Goal: Task Accomplishment & Management: Use online tool/utility

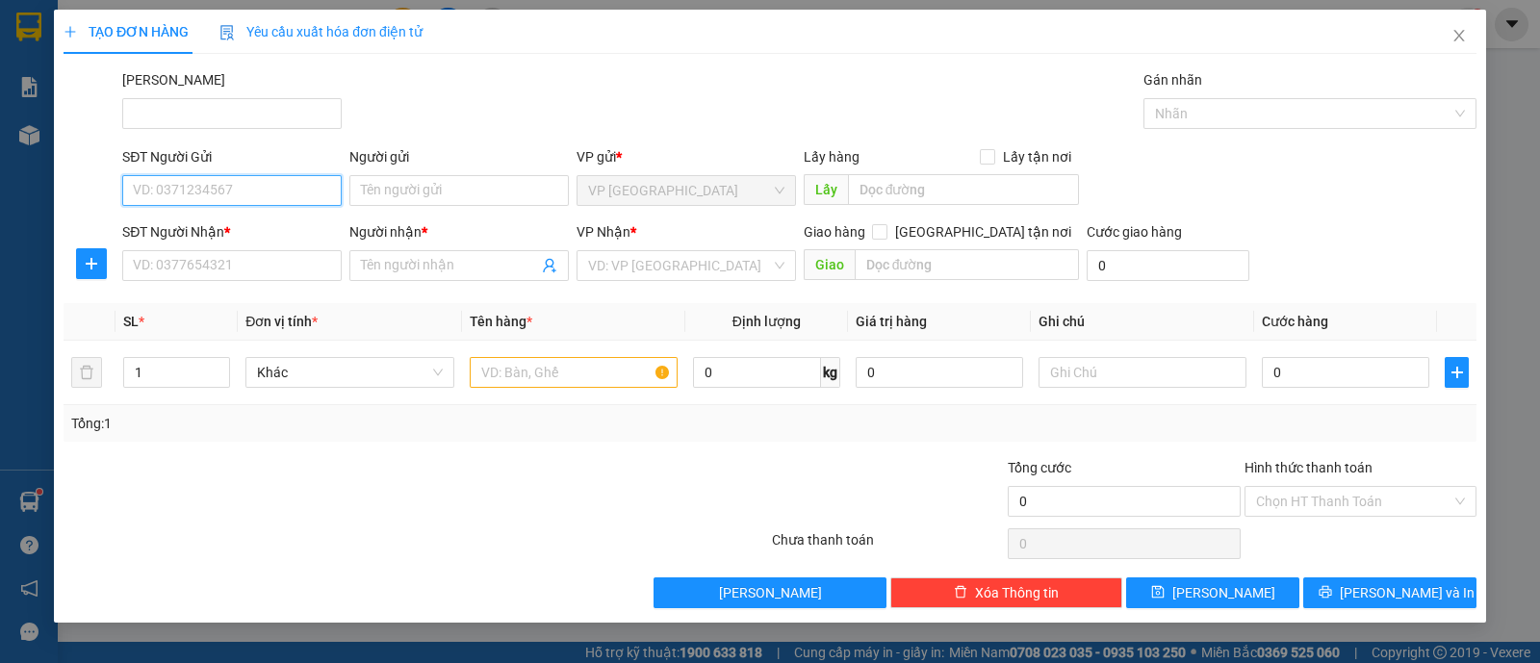
click at [287, 194] on input "SĐT Người Gửi" at bounding box center [231, 190] width 219 height 31
click at [274, 227] on div "0917481451 - ANH DU" at bounding box center [232, 228] width 196 height 21
type input "0917481451"
type input "ANH DU"
type input "0972169884"
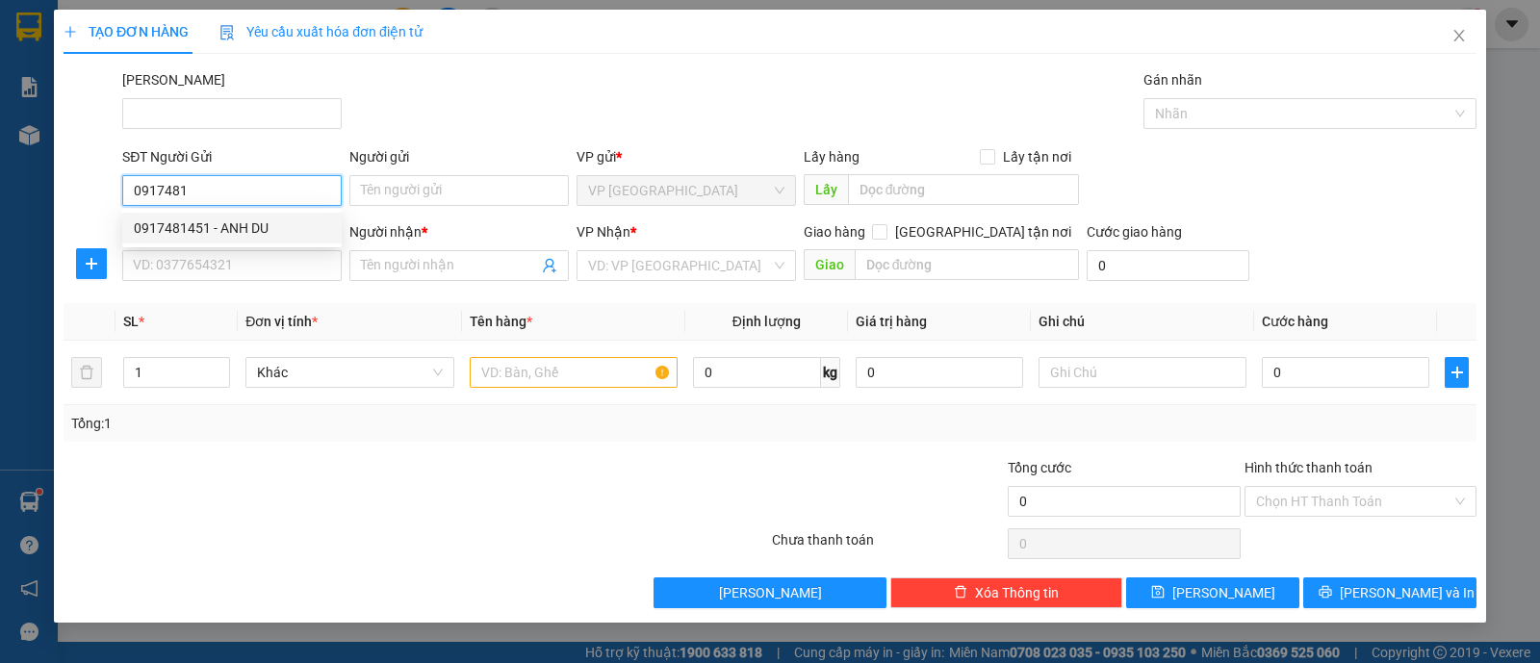
type input "C.THƯƠNG"
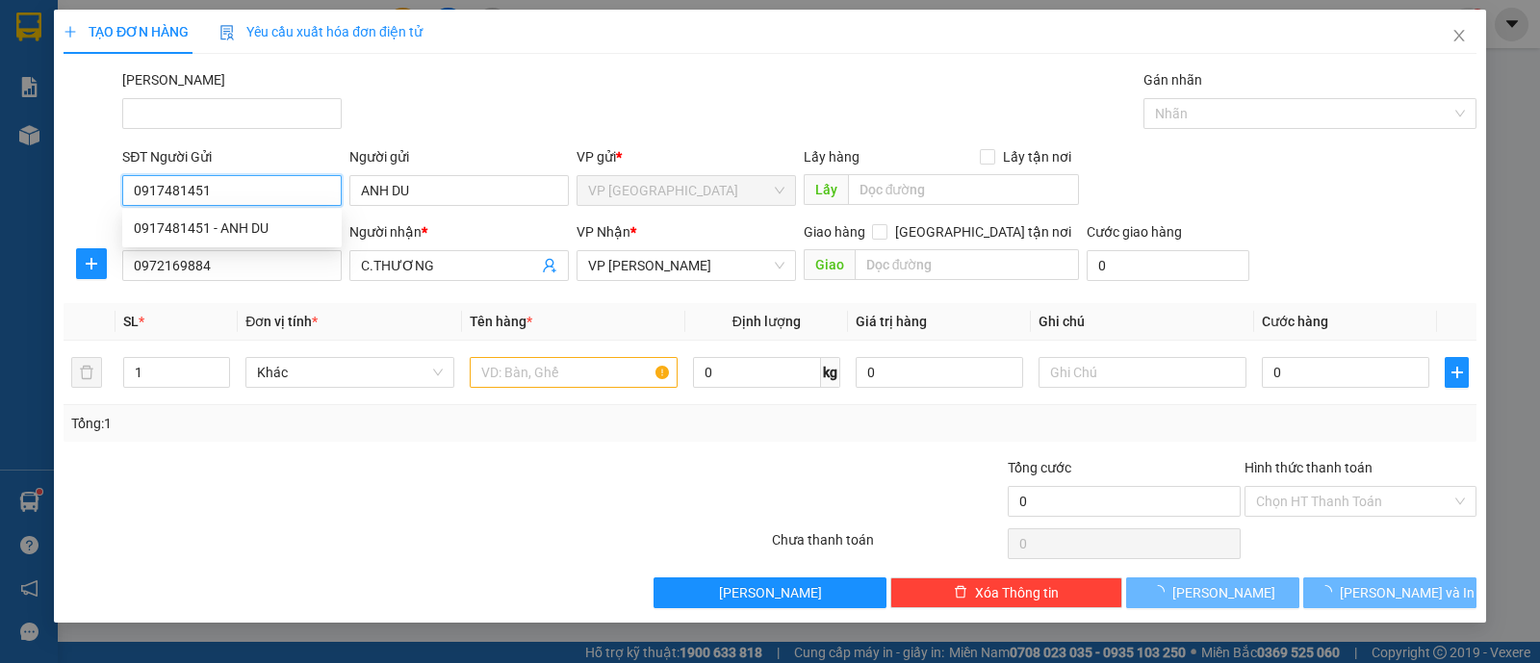
type input "30.000"
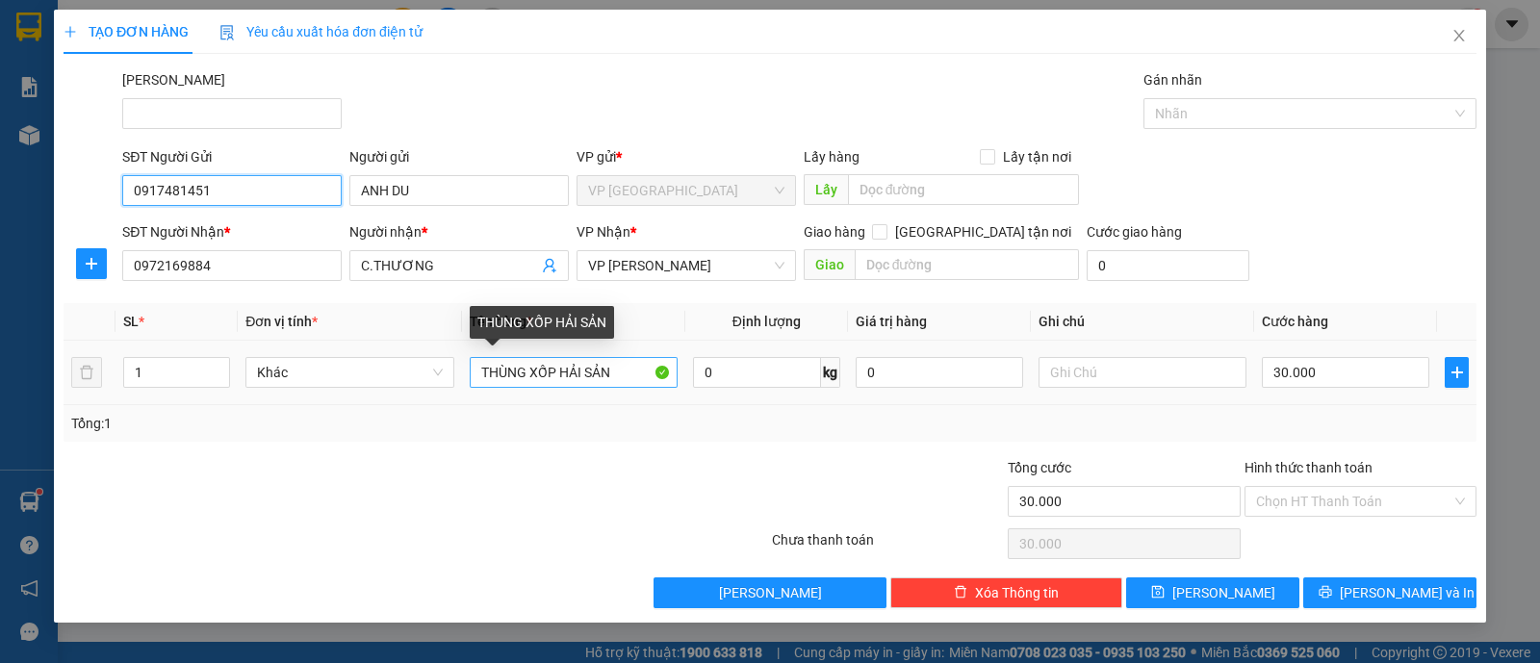
type input "0917481451"
click at [640, 367] on input "THÙNG XỐP HẢI SẢN" at bounding box center [574, 372] width 208 height 31
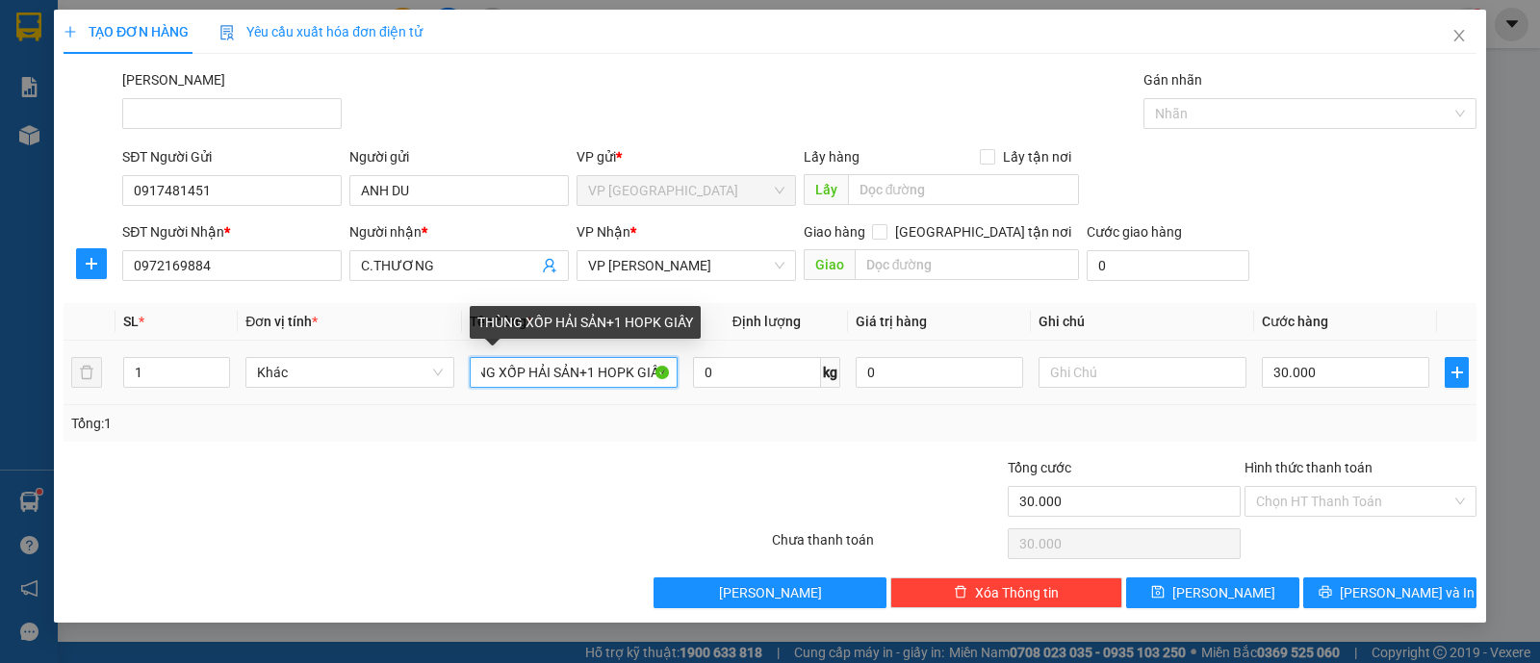
scroll to position [0, 32]
drag, startPoint x: 628, startPoint y: 371, endPoint x: 895, endPoint y: 377, distance: 267.7
click at [895, 377] on tr "1 Khác THÙNG XỐP HẢI SẢN+1 HOPK GIẤY 0 kg 0 30.000" at bounding box center [770, 373] width 1413 height 64
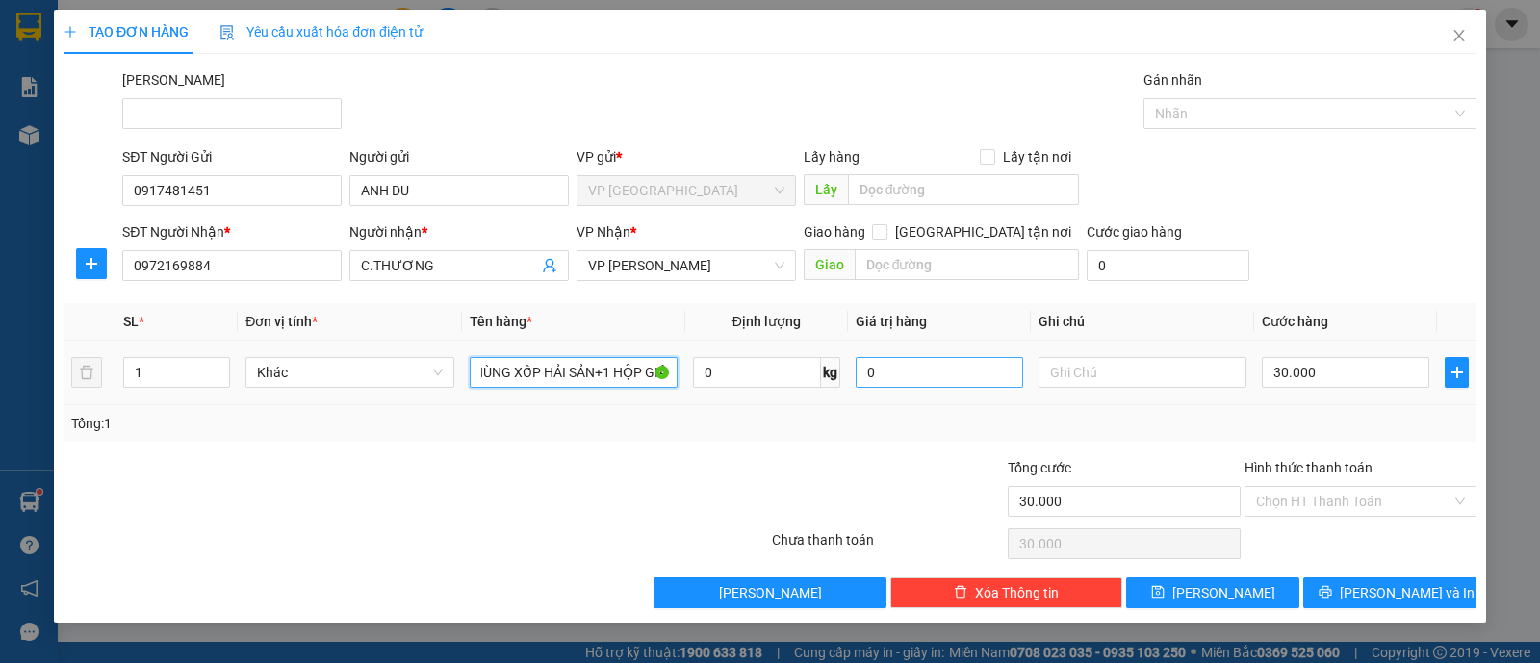
scroll to position [0, 23]
type input "THÙNG XỐP HẢI SẢN+1 HỘP GIẤY"
click at [734, 416] on div "Tổng: 1" at bounding box center [770, 423] width 1398 height 21
click at [1312, 491] on input "Hình thức thanh toán" at bounding box center [1353, 501] width 195 height 29
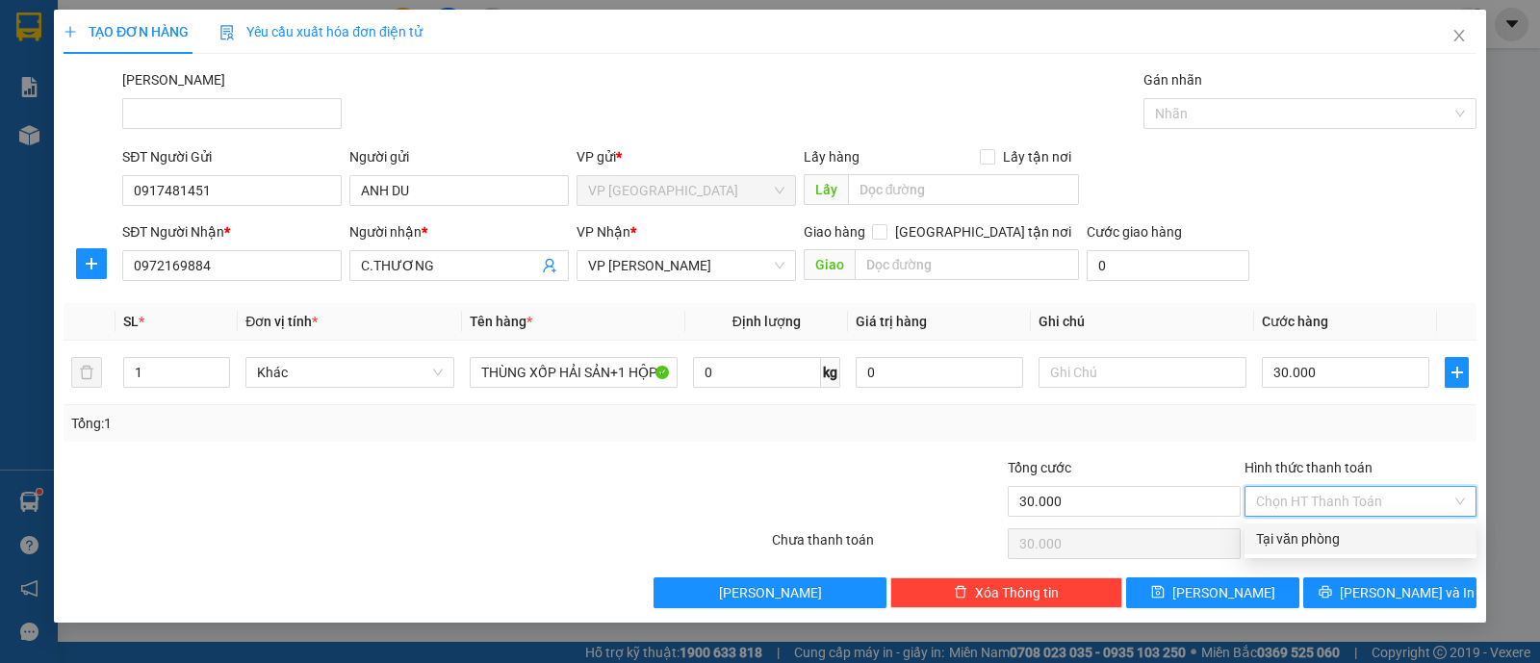
click at [1321, 535] on div "Tại văn phòng" at bounding box center [1360, 538] width 209 height 21
type input "0"
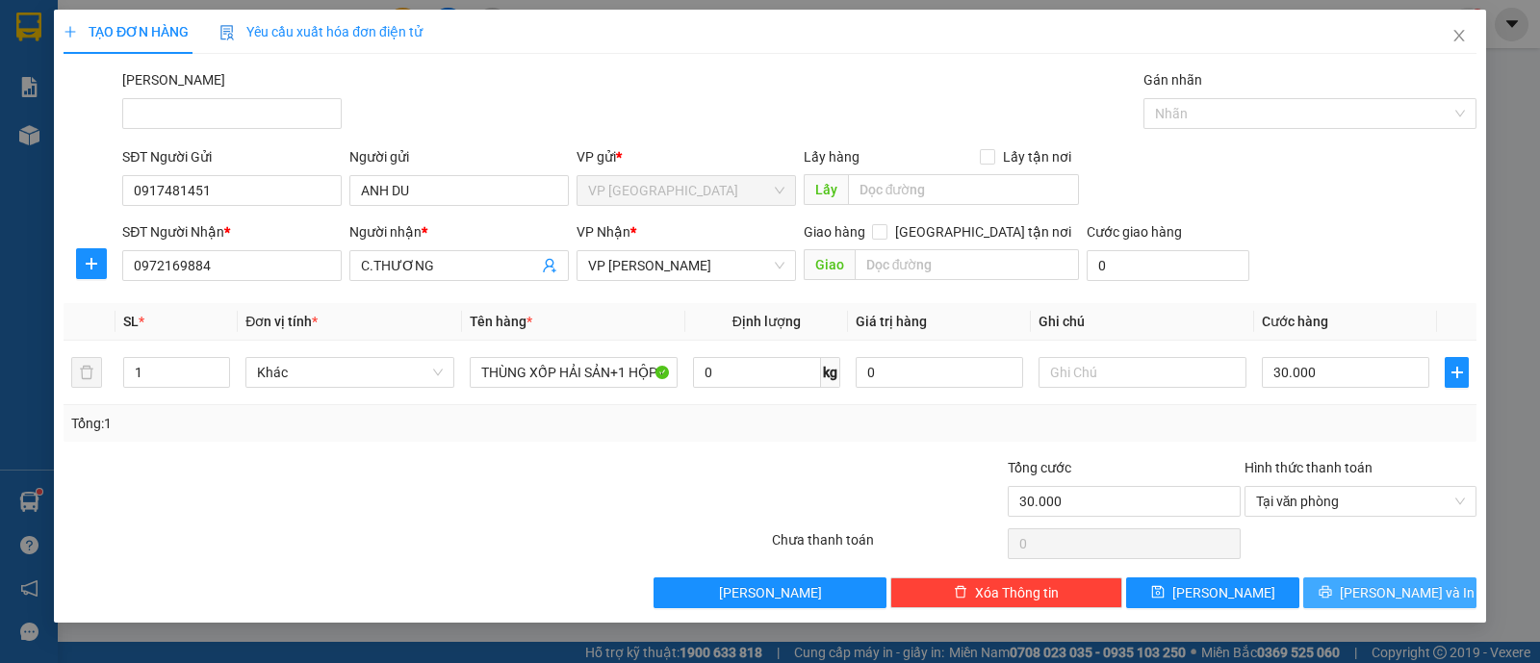
click at [1376, 590] on span "[PERSON_NAME] và In" at bounding box center [1407, 592] width 135 height 21
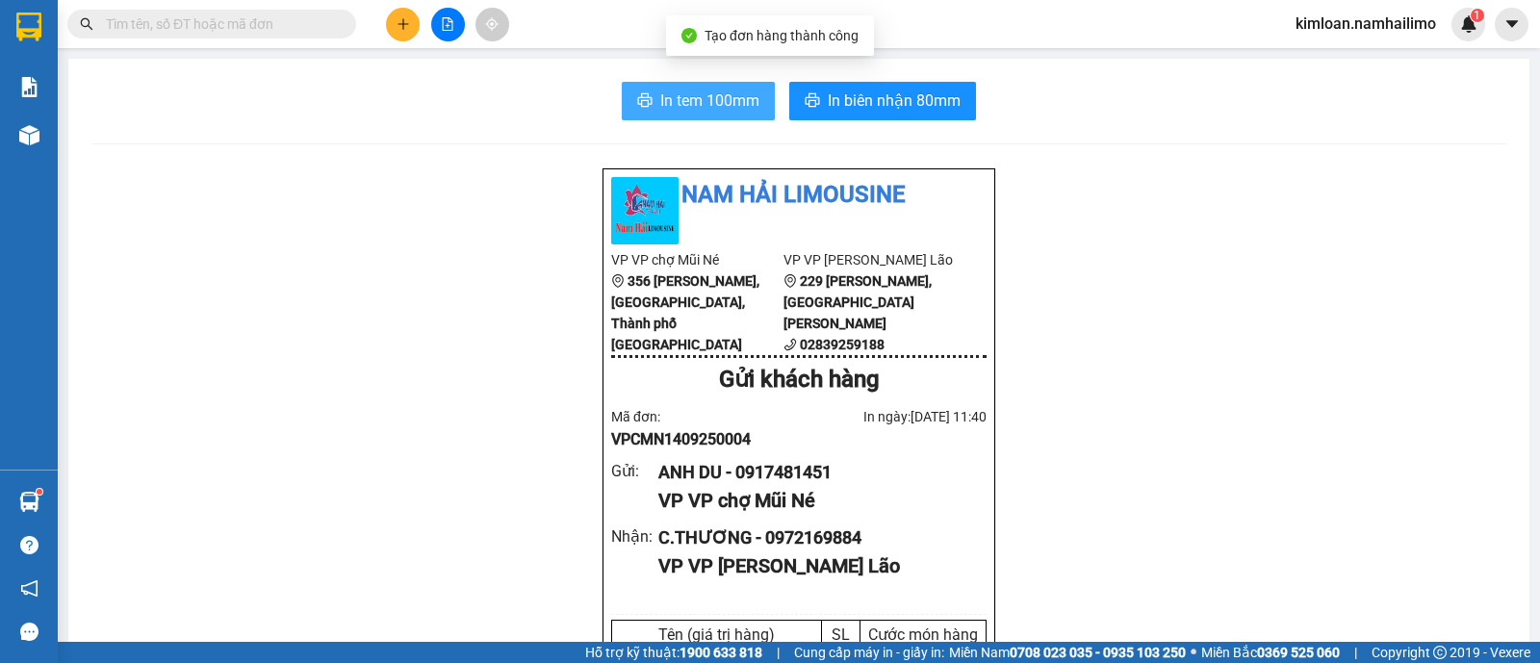
click at [679, 92] on span "In tem 100mm" at bounding box center [709, 101] width 99 height 24
click at [748, 486] on div "ANH DU - 0917481451" at bounding box center [814, 472] width 313 height 27
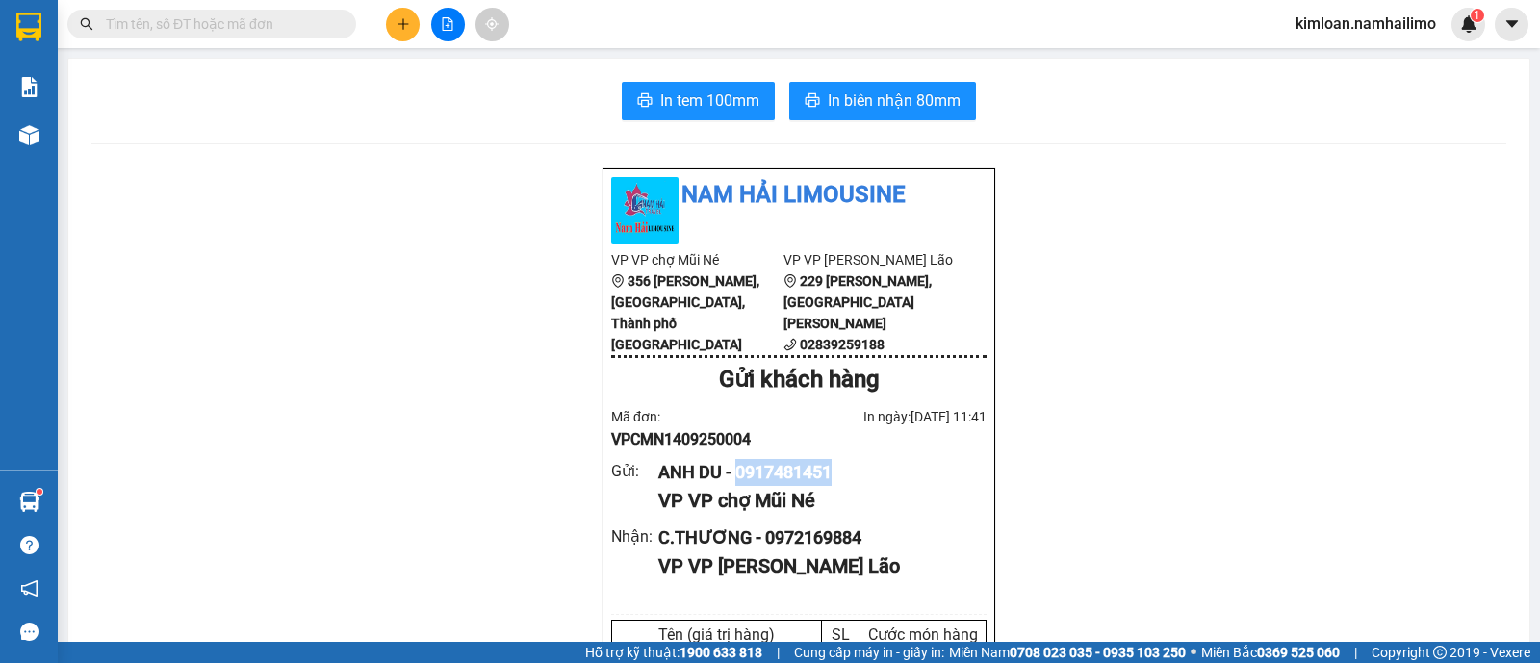
click at [748, 486] on div "ANH DU - 0917481451" at bounding box center [814, 472] width 313 height 27
copy div "0917481451"
click at [884, 88] on button "In biên nhận 80mm" at bounding box center [882, 101] width 187 height 38
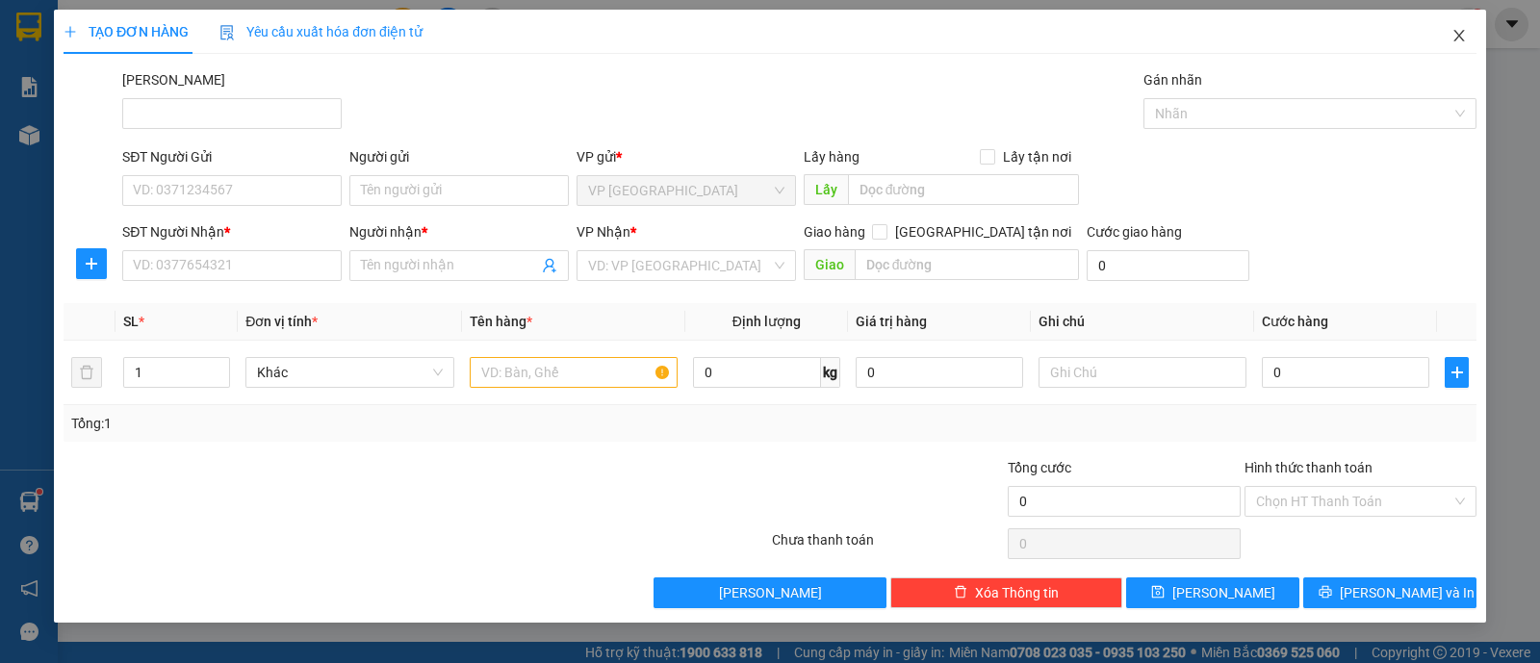
click at [1457, 40] on icon "close" at bounding box center [1458, 35] width 15 height 15
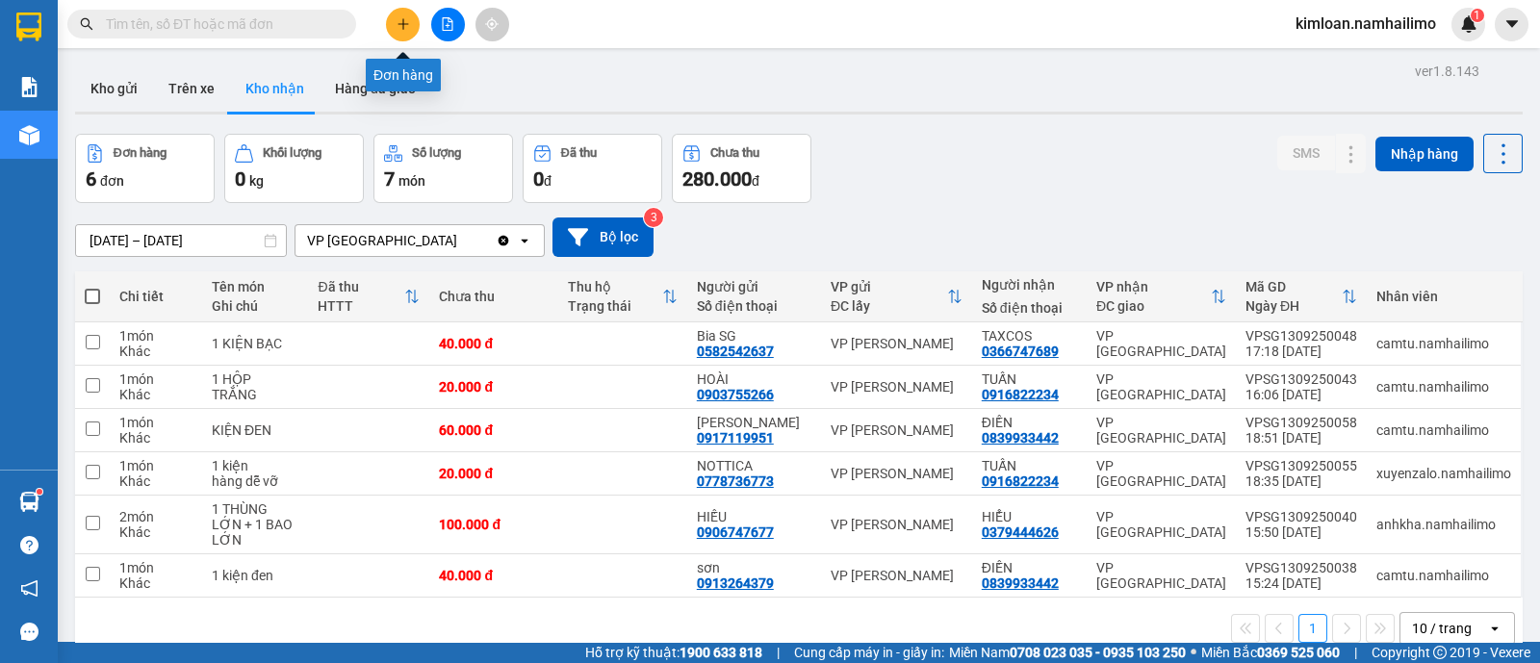
click at [404, 30] on icon "plus" at bounding box center [403, 23] width 13 height 13
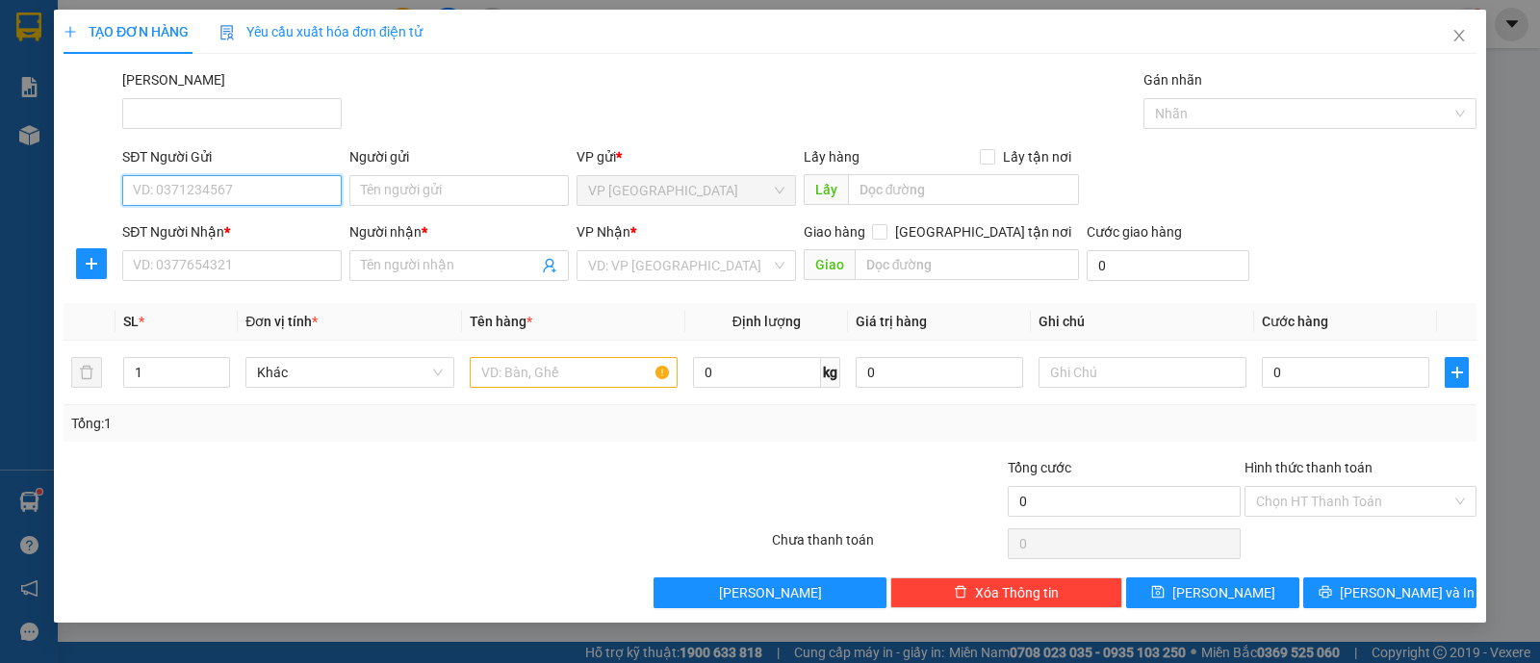
click at [279, 187] on input "SĐT Người Gửi" at bounding box center [231, 190] width 219 height 31
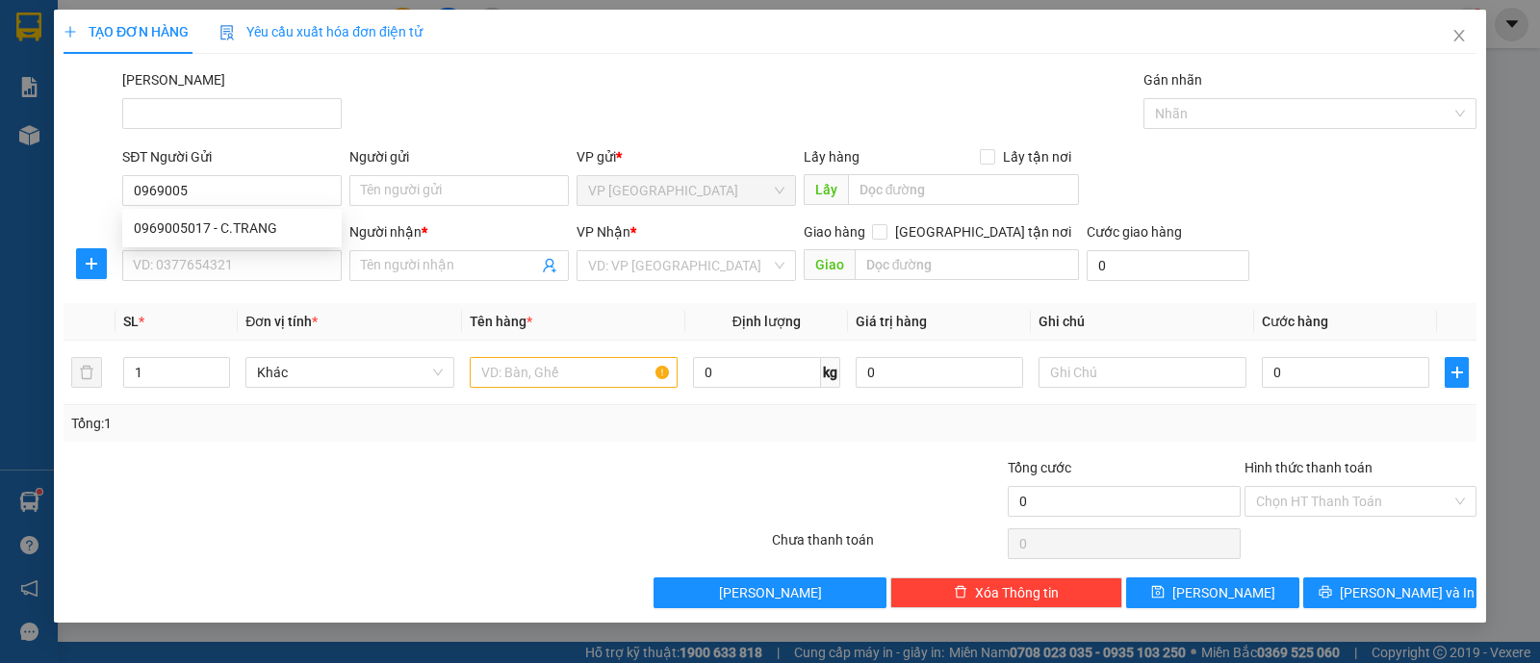
click at [287, 209] on div "0969005017 0969005017 - C.TRANG" at bounding box center [231, 228] width 219 height 38
click at [295, 213] on div "SĐT Người Gửi 0969005" at bounding box center [231, 179] width 227 height 67
click at [263, 202] on input "0969005" at bounding box center [231, 190] width 219 height 31
click at [268, 202] on input "0969005" at bounding box center [231, 190] width 219 height 31
click at [260, 239] on div "0969005017 - C.TRANG" at bounding box center [231, 228] width 219 height 31
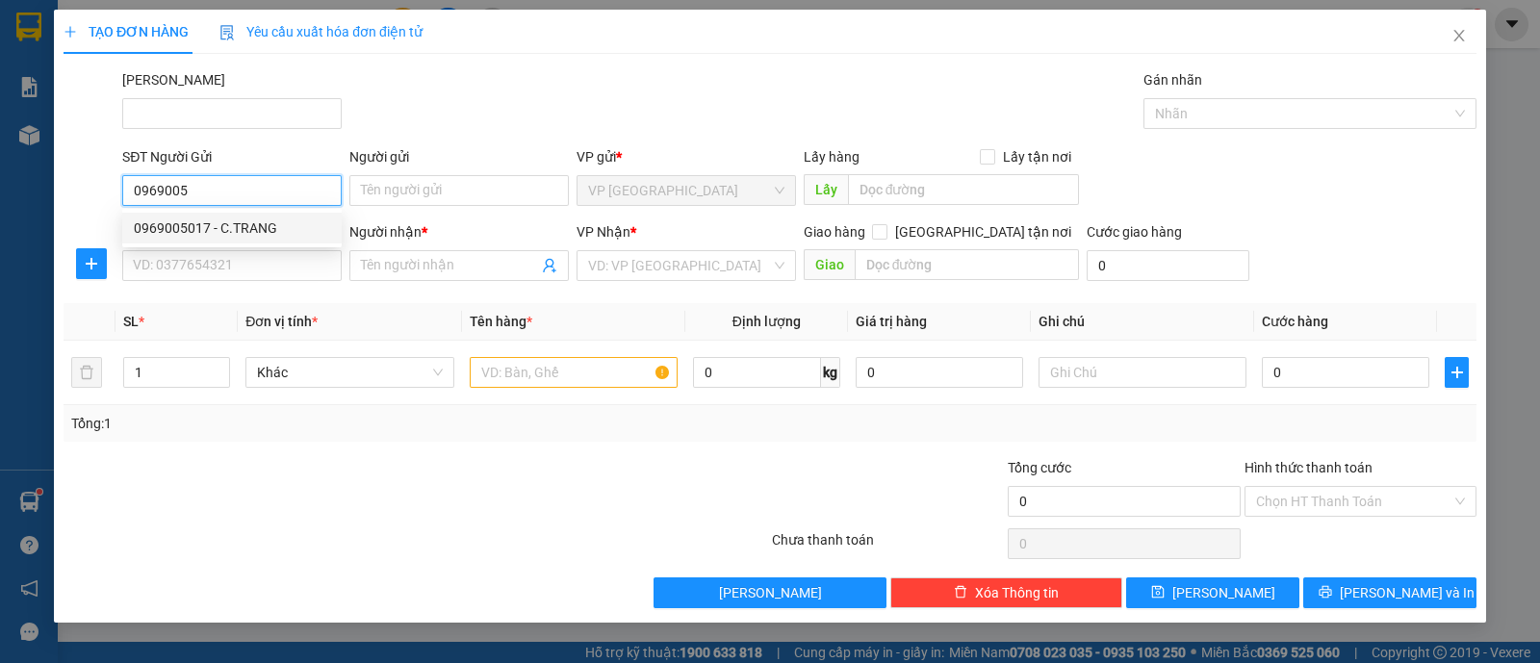
type input "0969005017"
type input "C.TRANG"
type input "0902408672"
type input "THẢO"
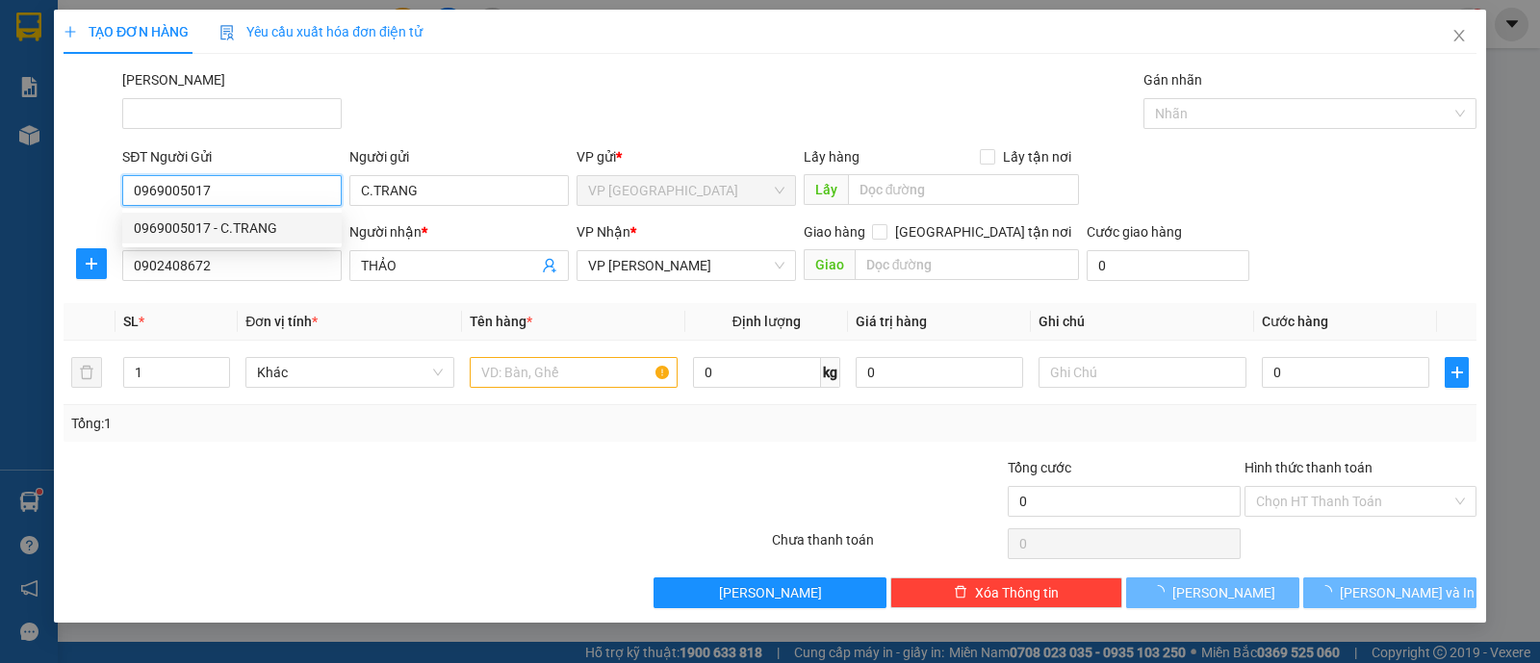
type input "30.000"
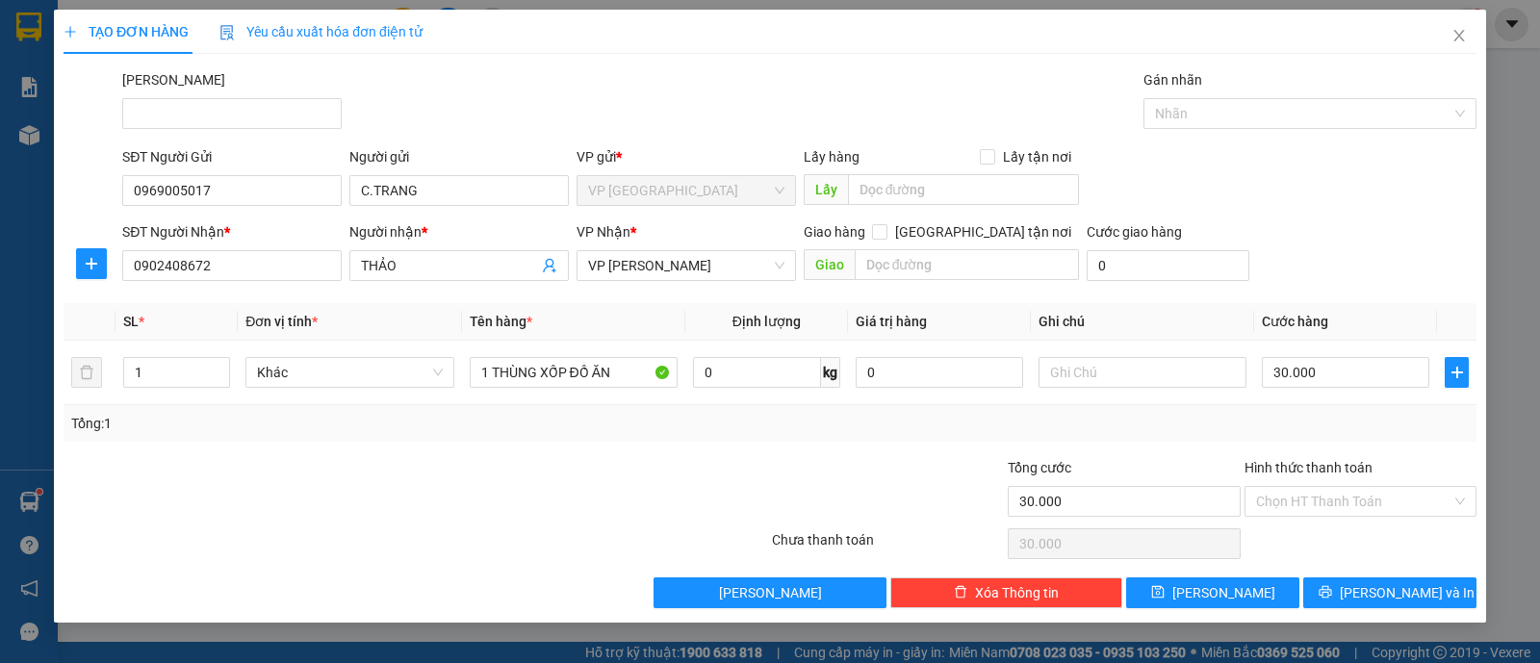
click at [641, 466] on div at bounding box center [652, 490] width 236 height 67
click at [1375, 383] on input "30.000" at bounding box center [1345, 372] width 167 height 31
click at [1280, 416] on div "Tổng: 1" at bounding box center [770, 423] width 1398 height 21
click at [1330, 502] on input "Hình thức thanh toán" at bounding box center [1353, 501] width 195 height 29
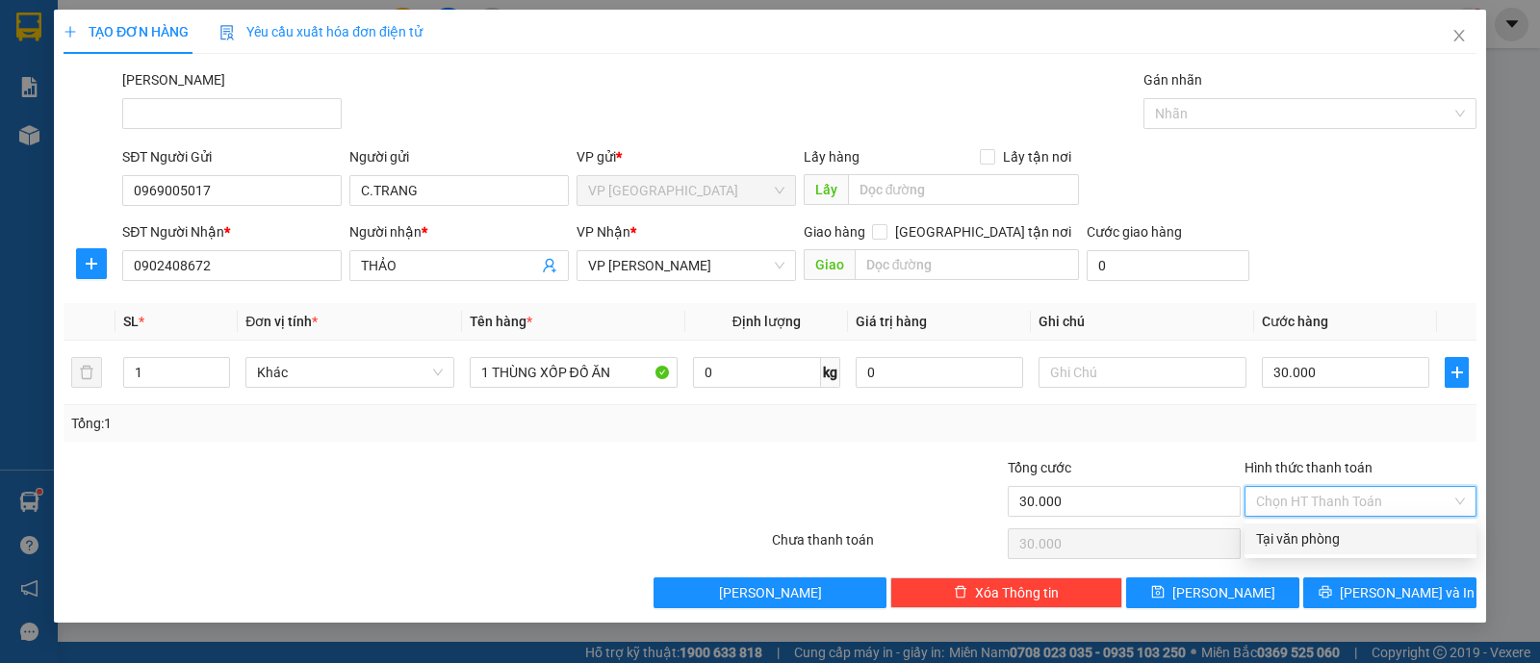
click at [1319, 544] on div "Tại văn phòng" at bounding box center [1360, 538] width 209 height 21
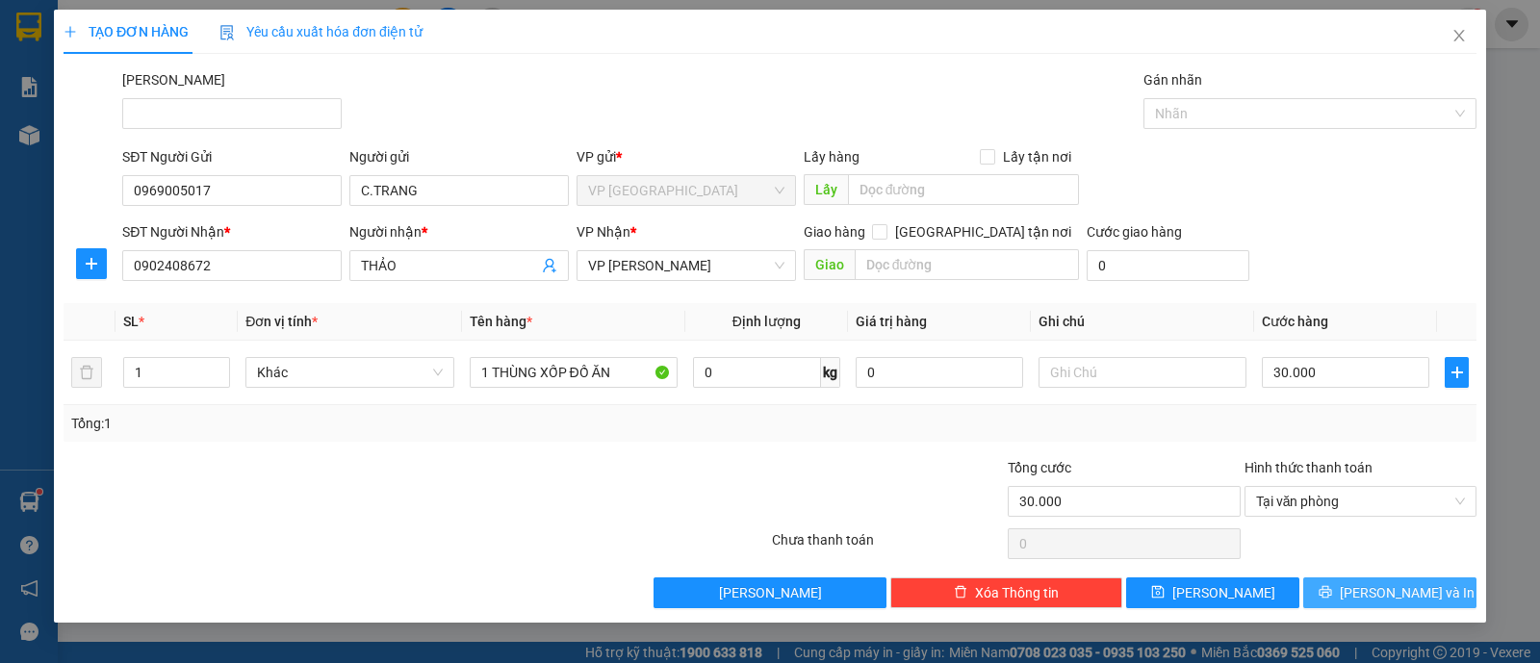
click at [1384, 588] on span "[PERSON_NAME] và In" at bounding box center [1407, 592] width 135 height 21
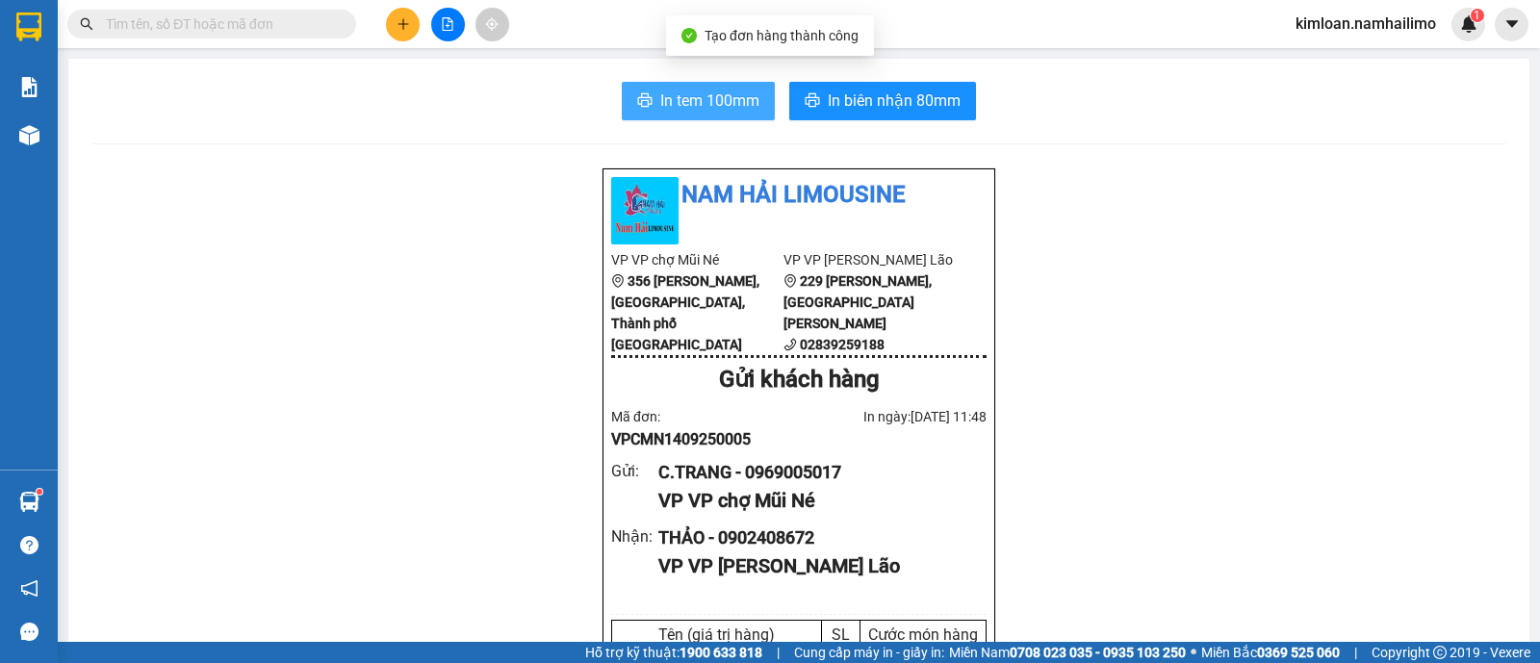
click at [734, 97] on span "In tem 100mm" at bounding box center [709, 101] width 99 height 24
click at [811, 507] on div "VP VP chợ Mũi Né" at bounding box center [814, 501] width 313 height 30
click at [821, 486] on div "C.TRANG - 0969005017" at bounding box center [814, 472] width 313 height 27
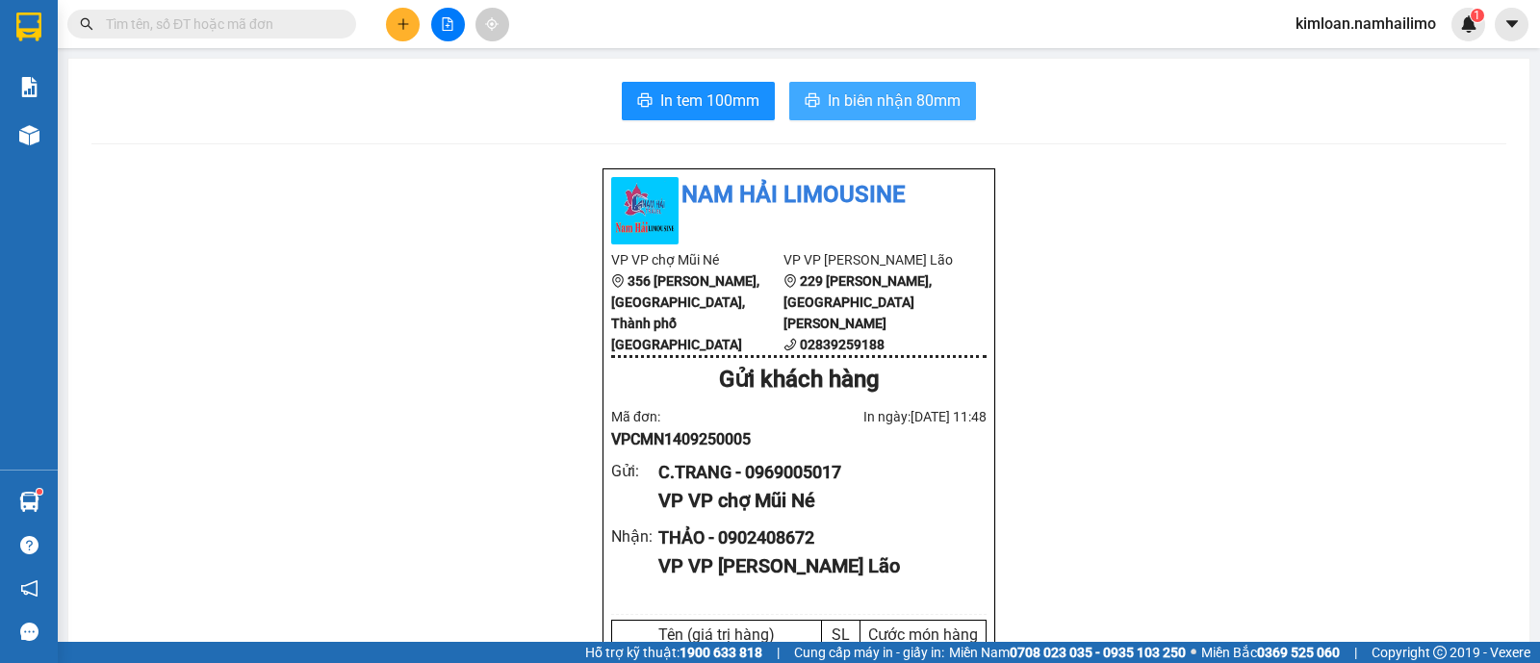
click at [885, 104] on span "In biên nhận 80mm" at bounding box center [894, 101] width 133 height 24
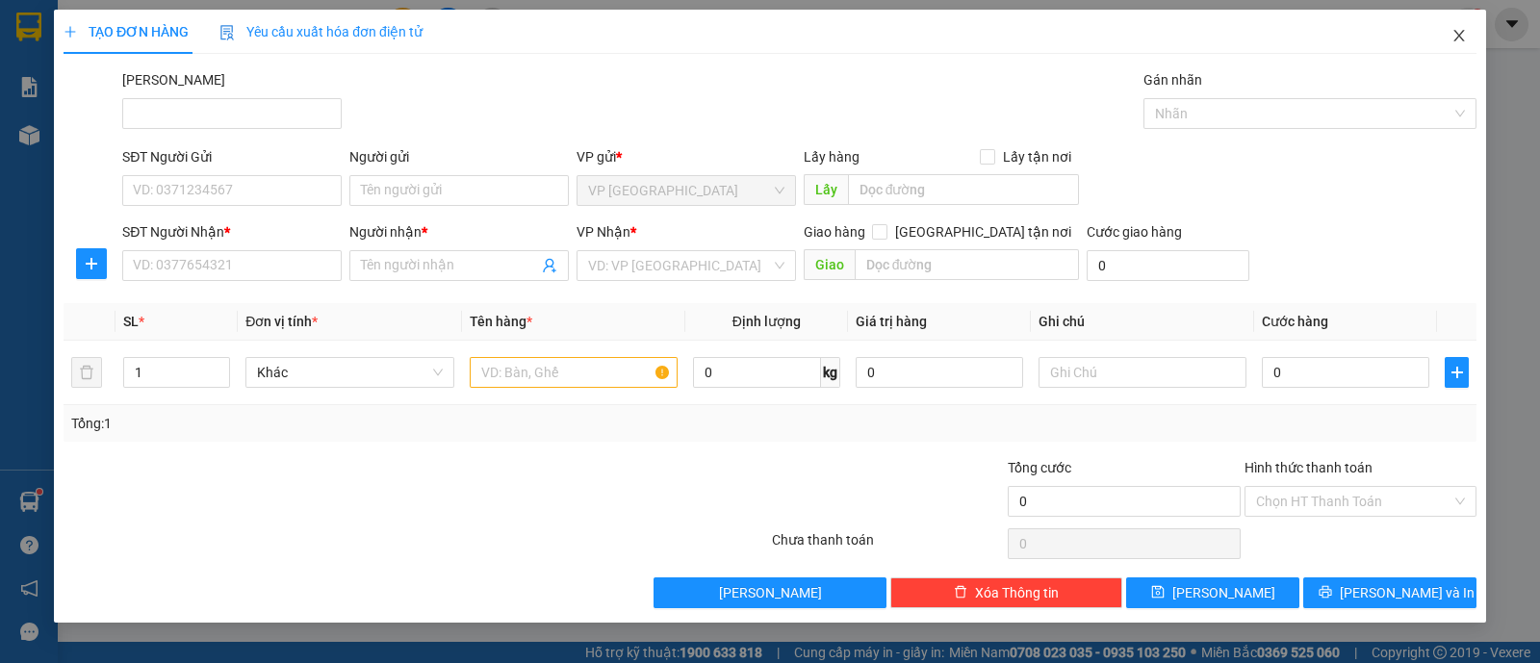
click at [1448, 29] on span "Close" at bounding box center [1459, 37] width 54 height 54
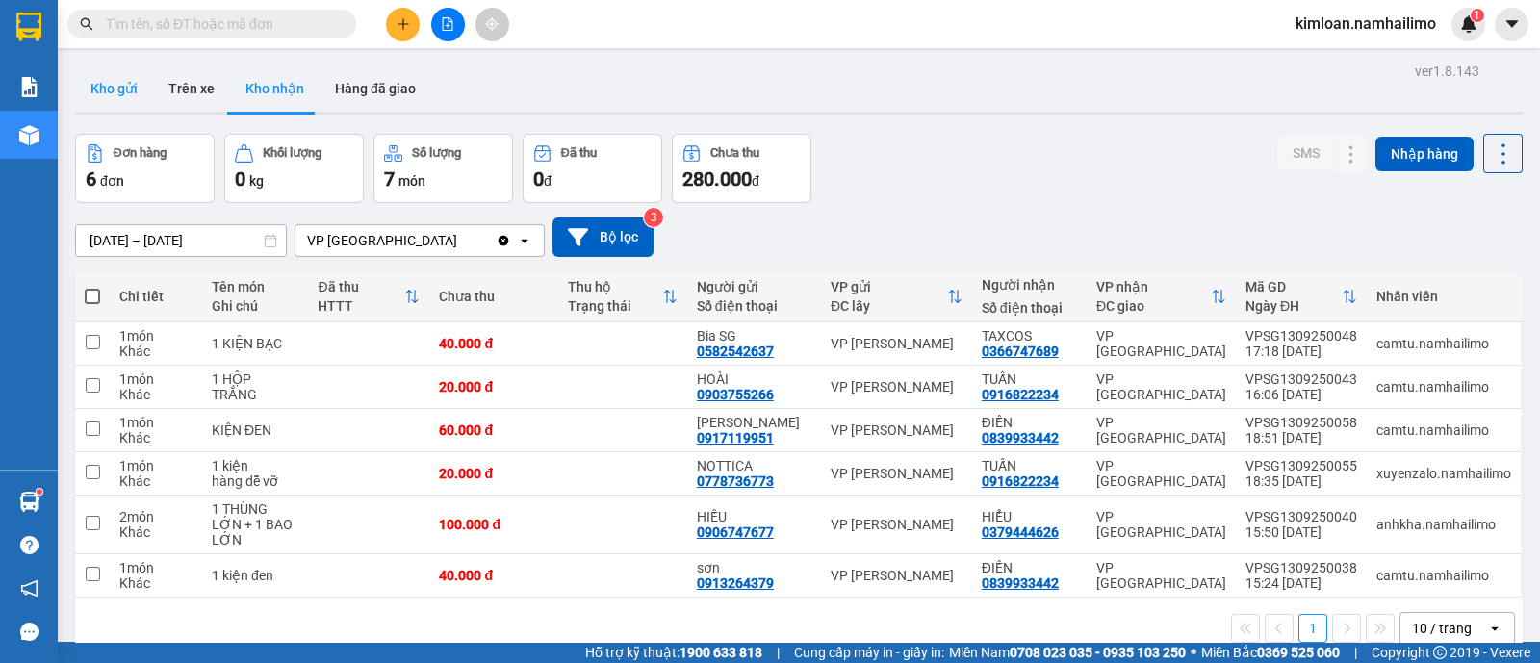
click at [115, 93] on button "Kho gửi" at bounding box center [114, 88] width 78 height 46
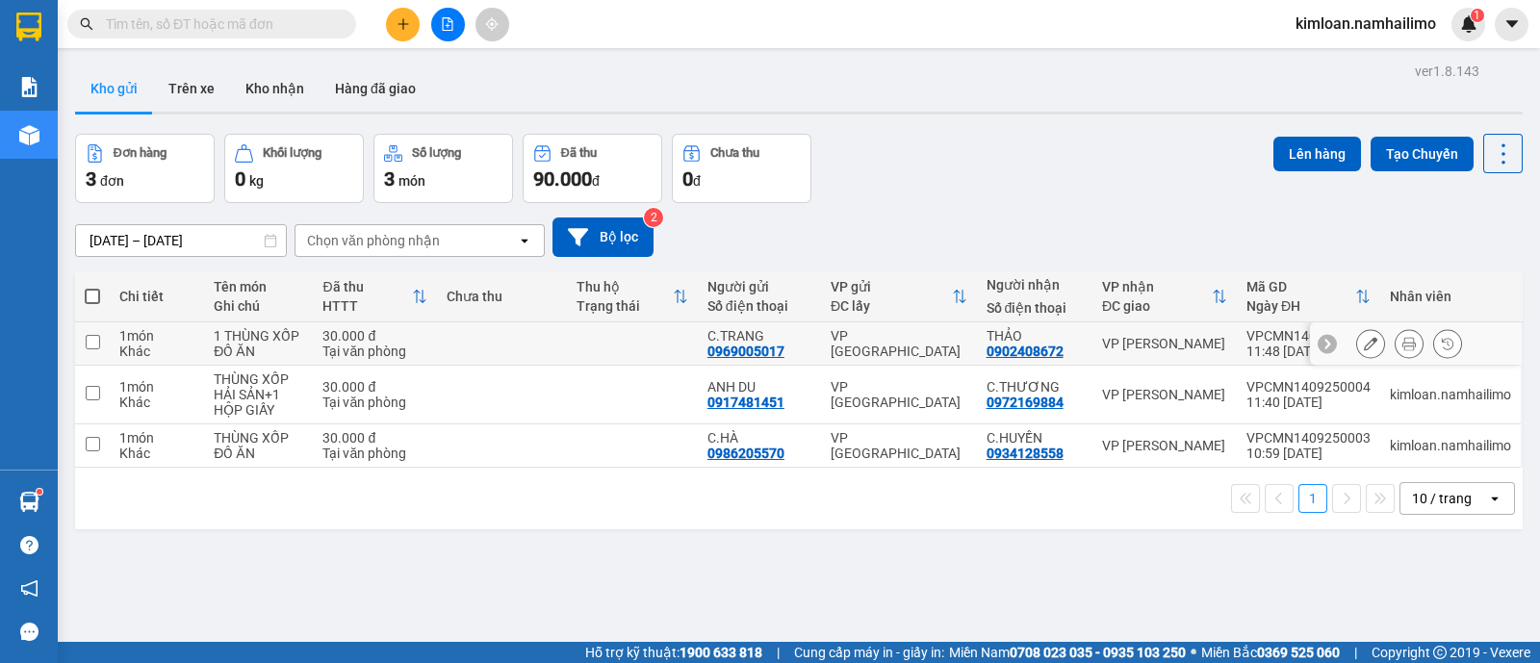
click at [99, 345] on input "checkbox" at bounding box center [93, 342] width 14 height 14
checkbox input "true"
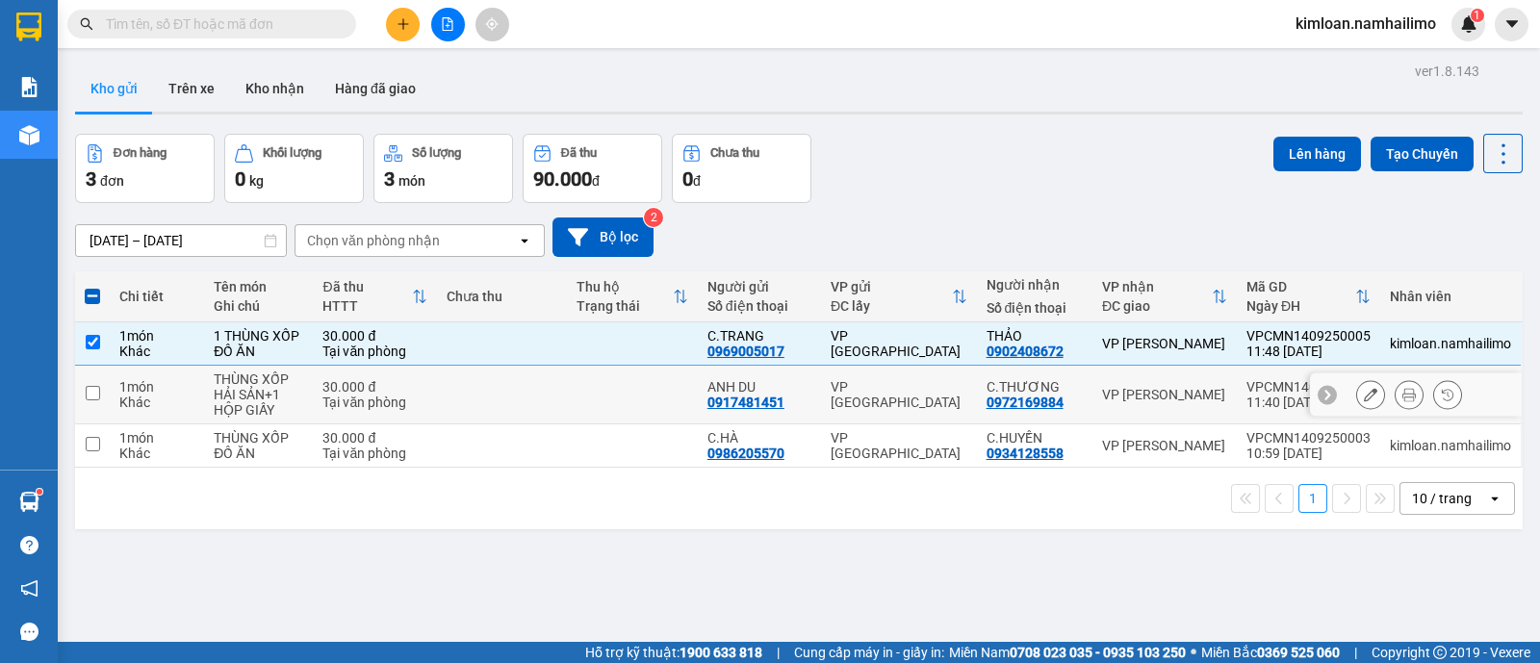
click at [98, 388] on input "checkbox" at bounding box center [93, 393] width 14 height 14
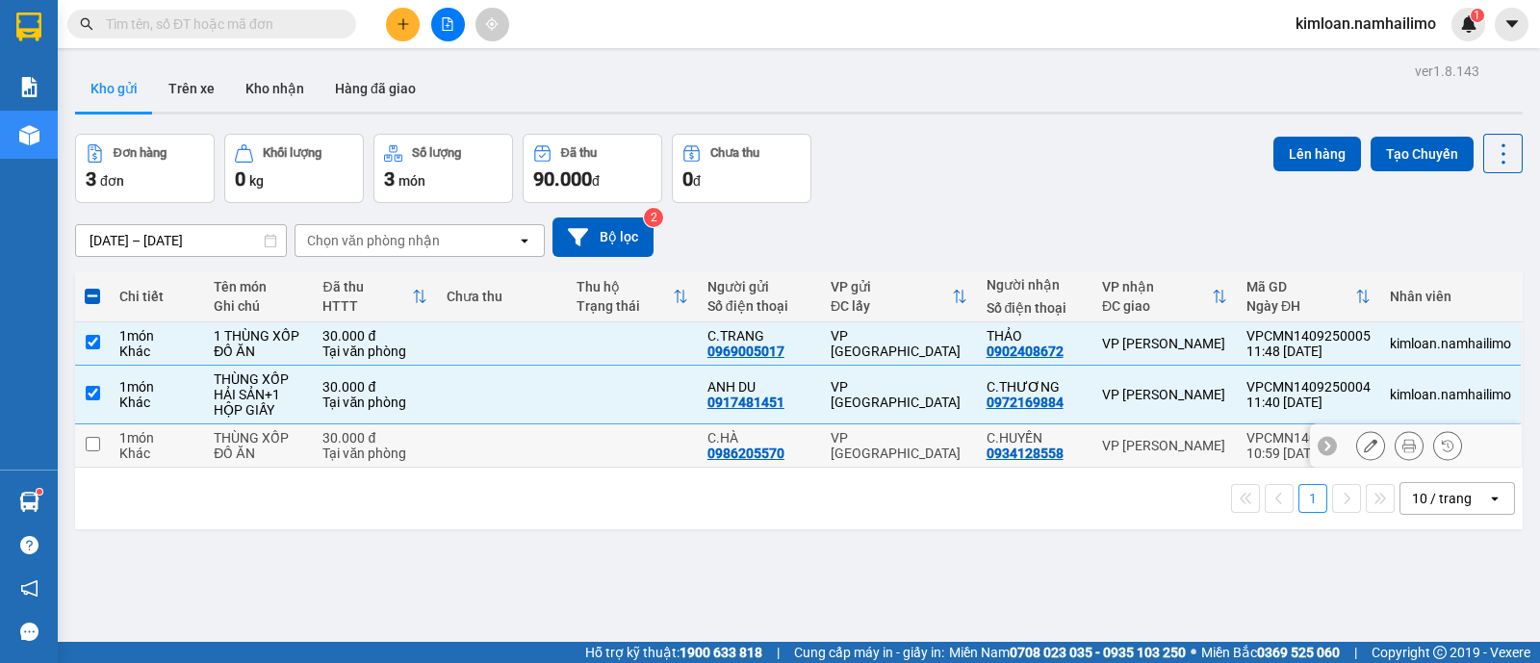
click at [103, 435] on td at bounding box center [92, 445] width 35 height 43
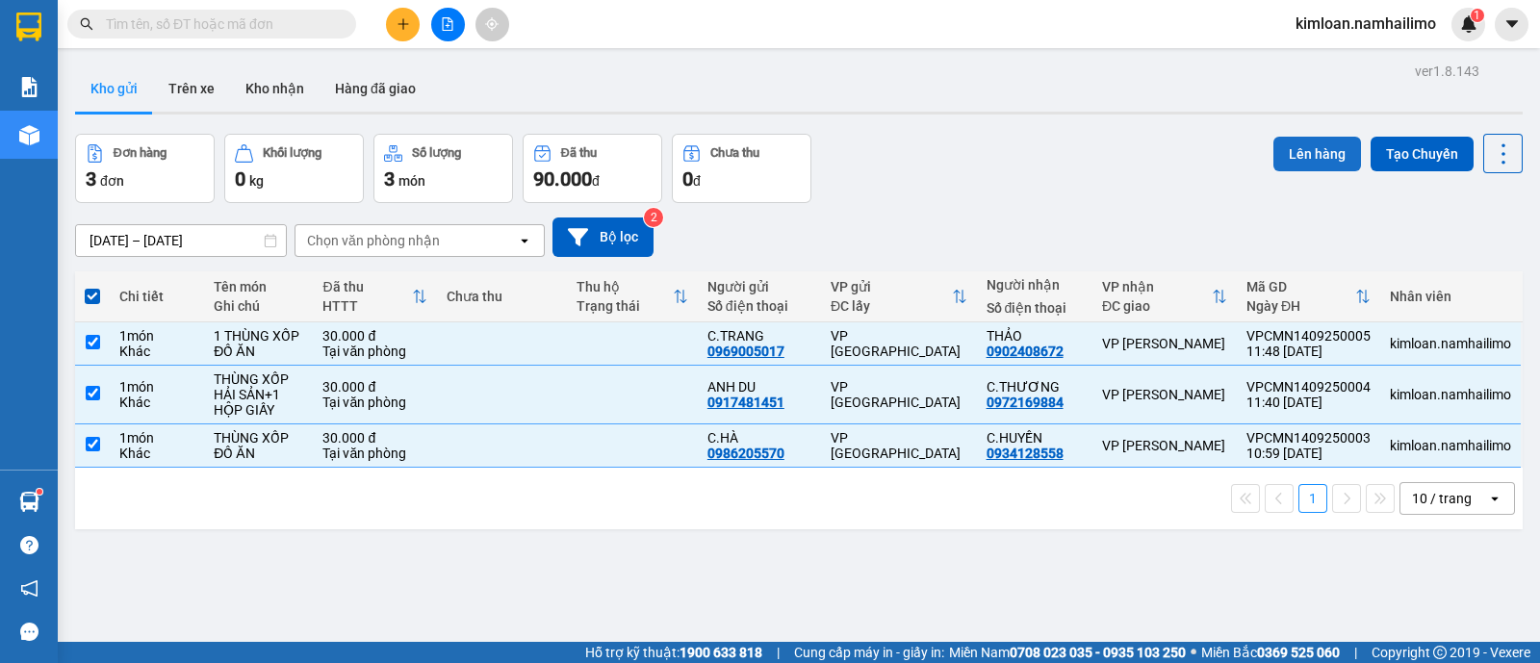
click at [1295, 146] on button "Lên hàng" at bounding box center [1317, 154] width 88 height 35
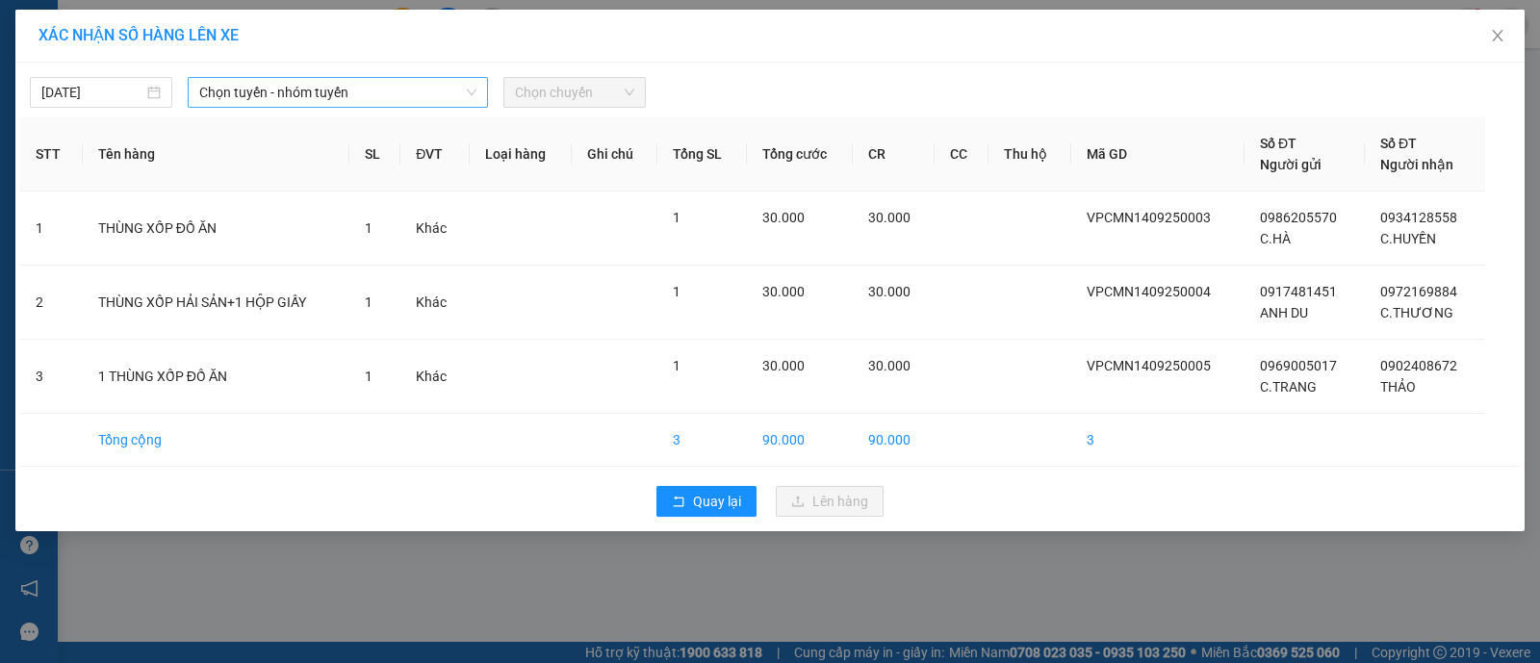
click at [279, 92] on span "Chọn tuyến - nhóm tuyến" at bounding box center [337, 92] width 277 height 29
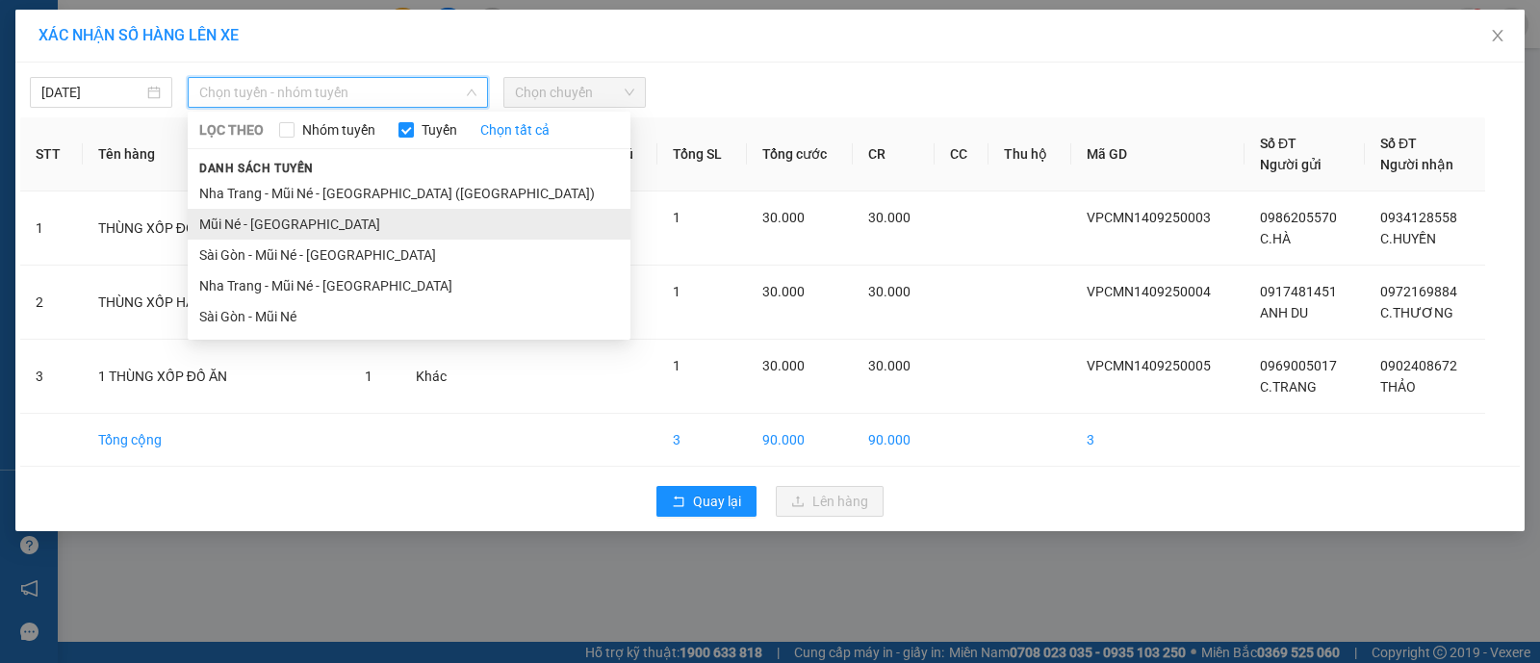
click at [258, 223] on li "Mũi Né - [GEOGRAPHIC_DATA]" at bounding box center [409, 224] width 443 height 31
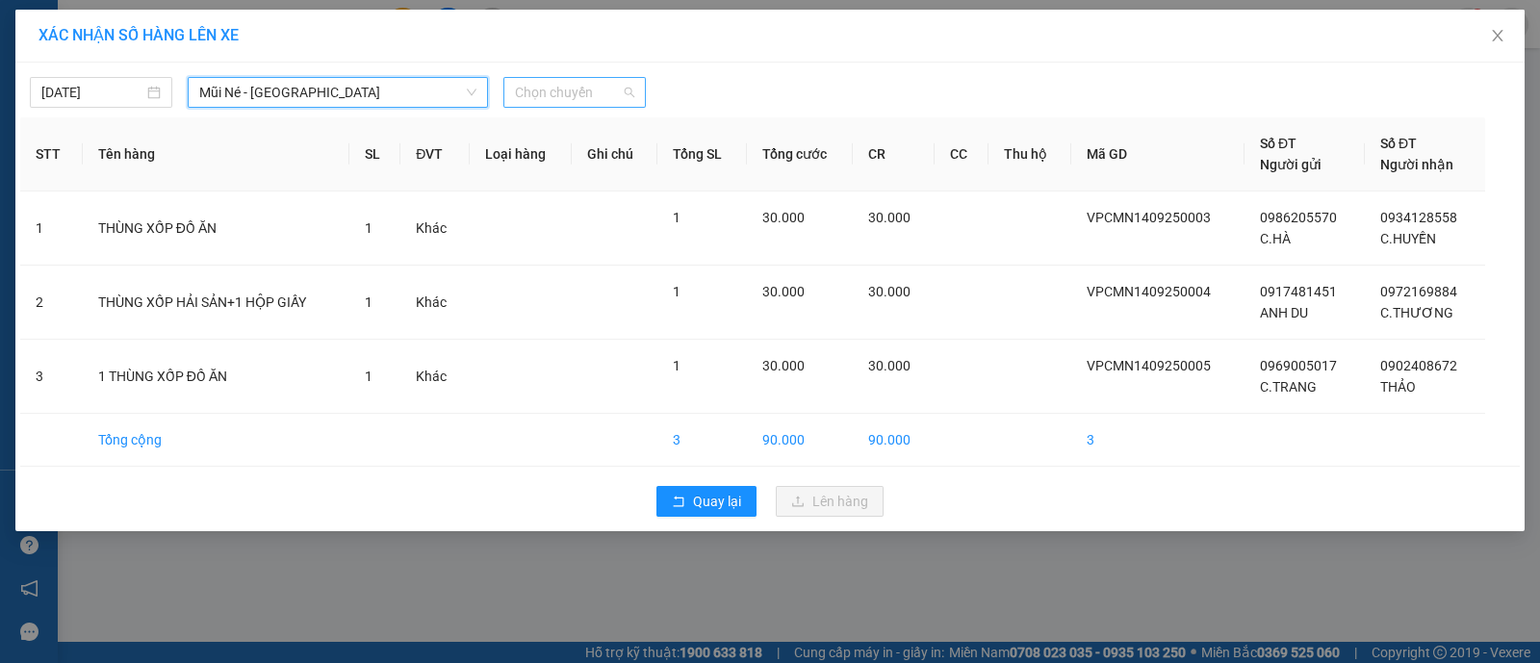
click at [624, 89] on span "Chọn chuyến" at bounding box center [574, 92] width 119 height 29
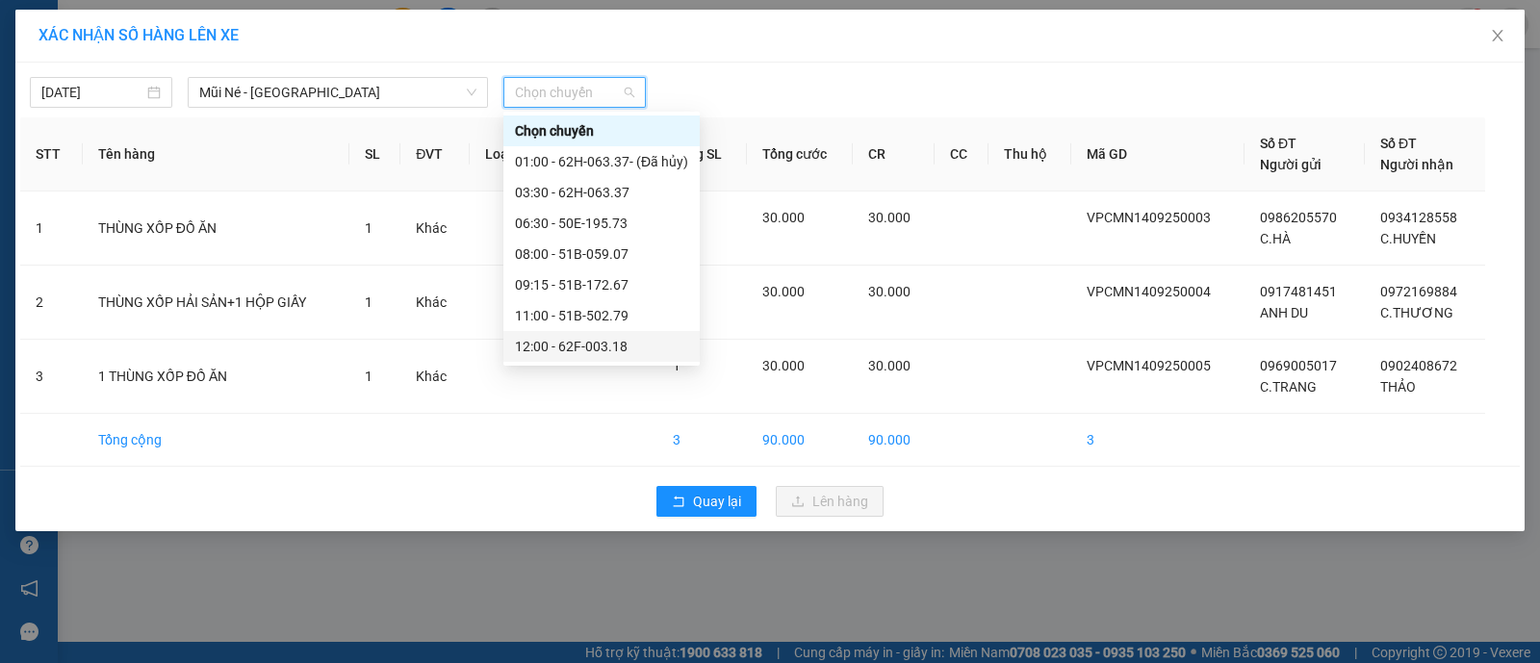
click at [563, 340] on div "12:00 - 62F-003.18" at bounding box center [601, 346] width 173 height 21
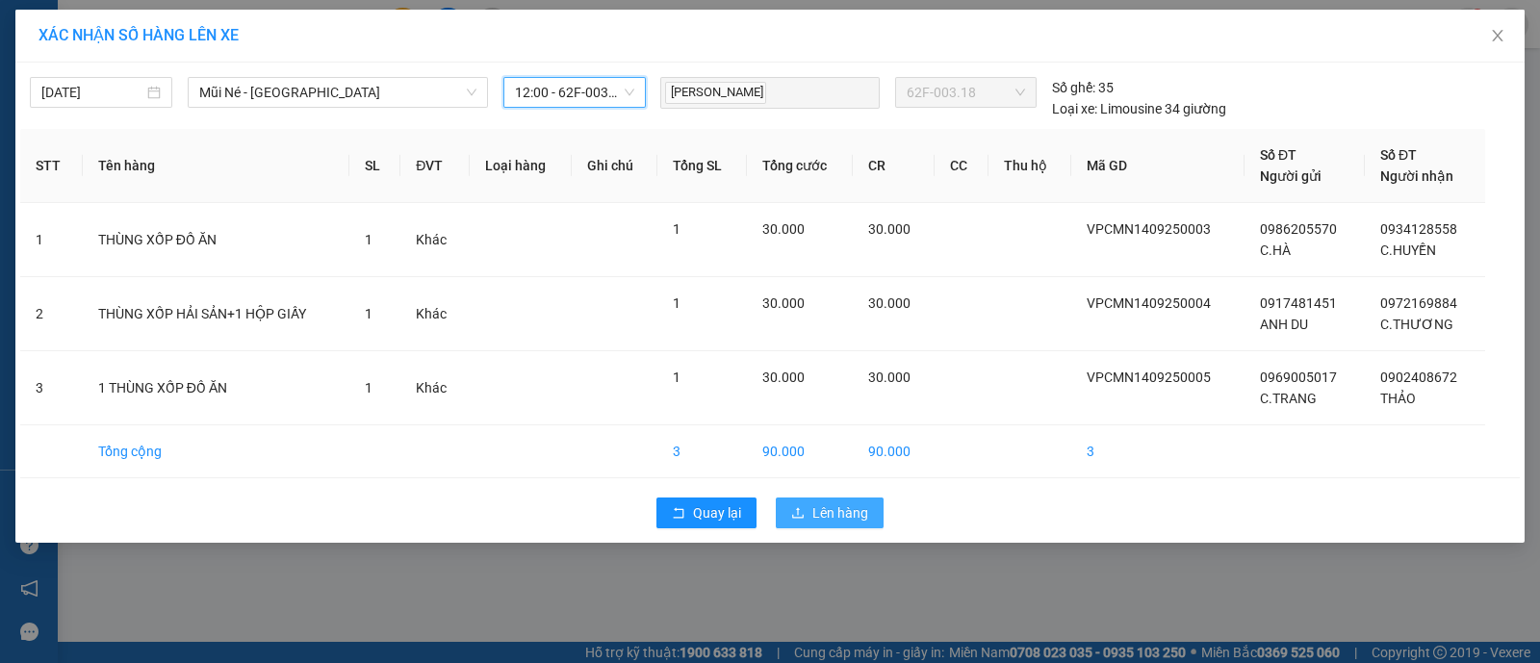
click at [852, 502] on span "Lên hàng" at bounding box center [840, 512] width 56 height 21
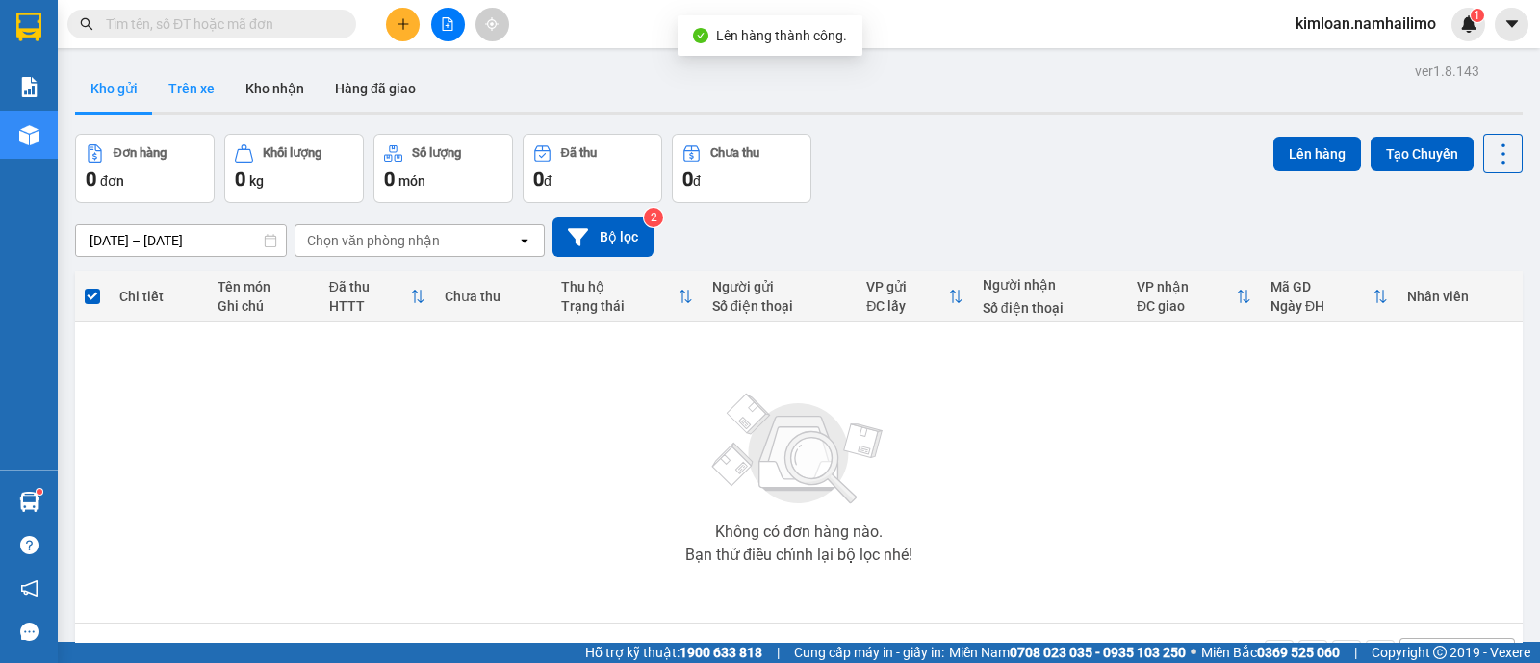
click at [217, 84] on button "Trên xe" at bounding box center [191, 88] width 77 height 46
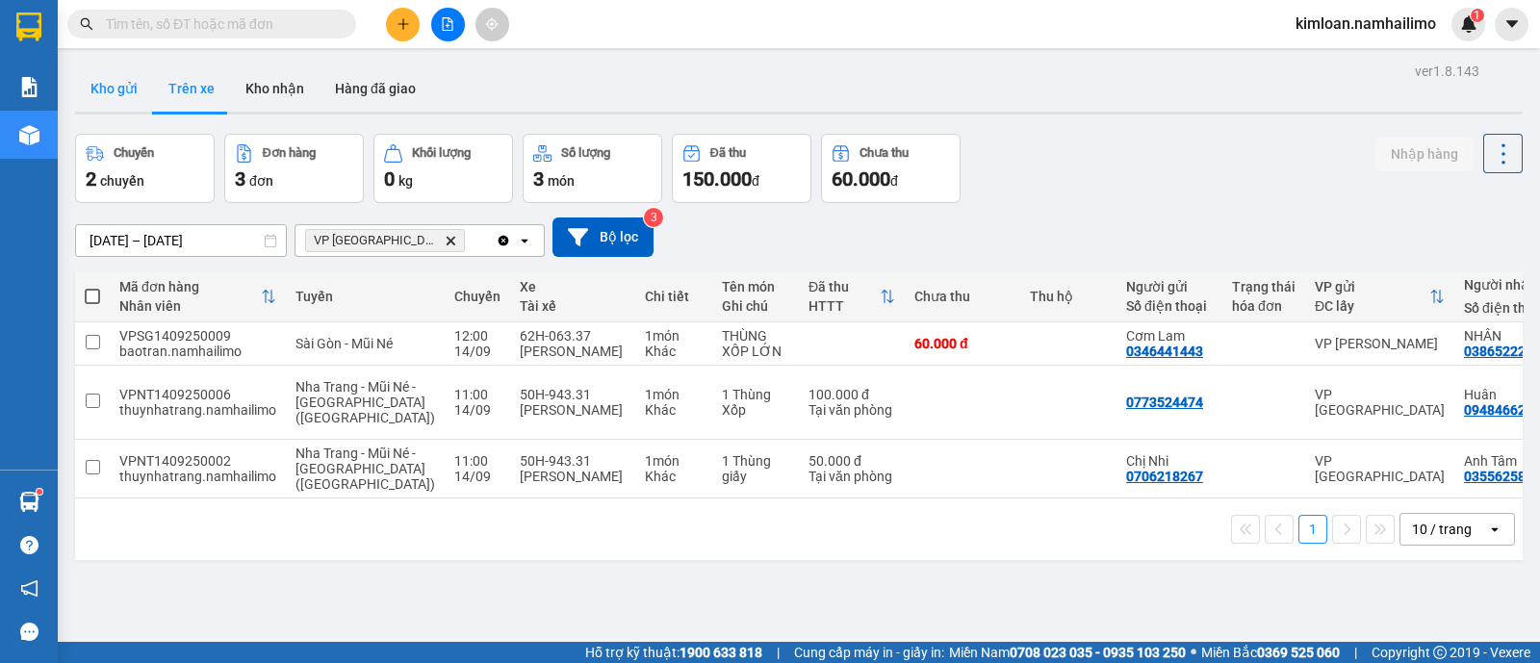
click at [113, 86] on button "Kho gửi" at bounding box center [114, 88] width 78 height 46
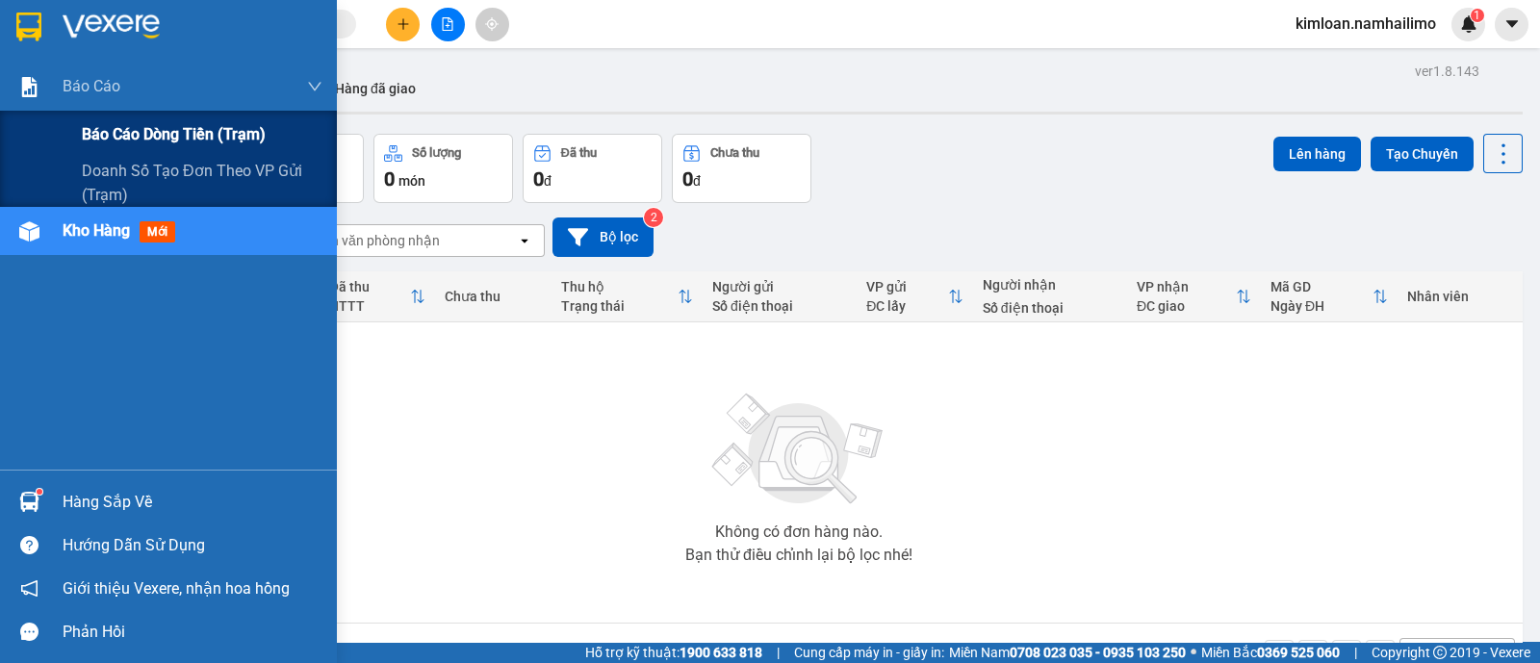
click at [125, 131] on span "Báo cáo dòng tiền (trạm)" at bounding box center [174, 134] width 184 height 24
